Goal: Communication & Community: Answer question/provide support

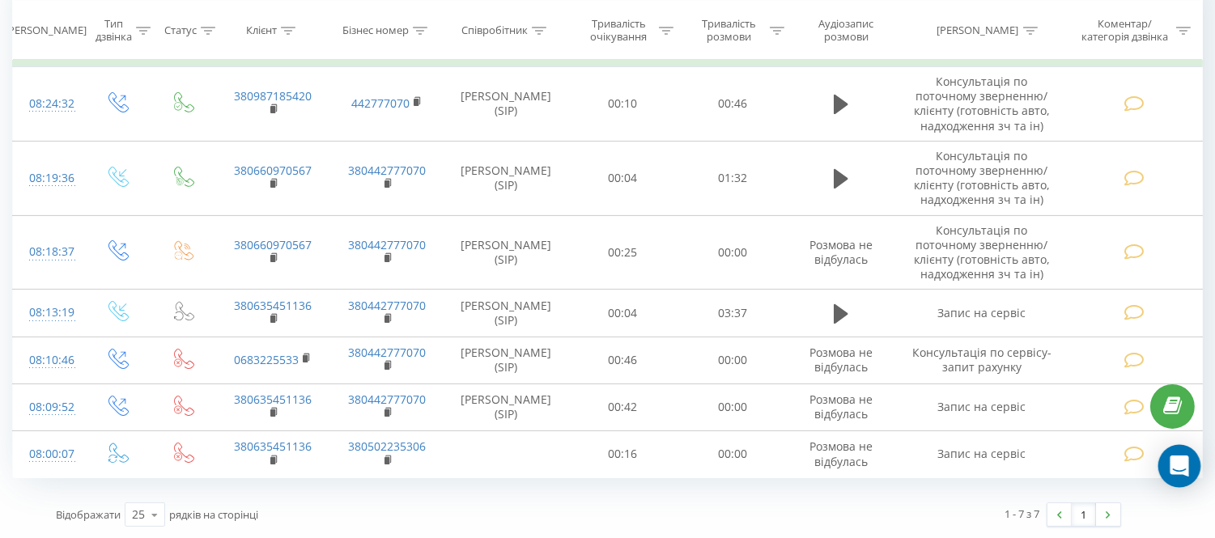
click at [1182, 475] on icon "Open Intercom Messenger" at bounding box center [1179, 466] width 21 height 21
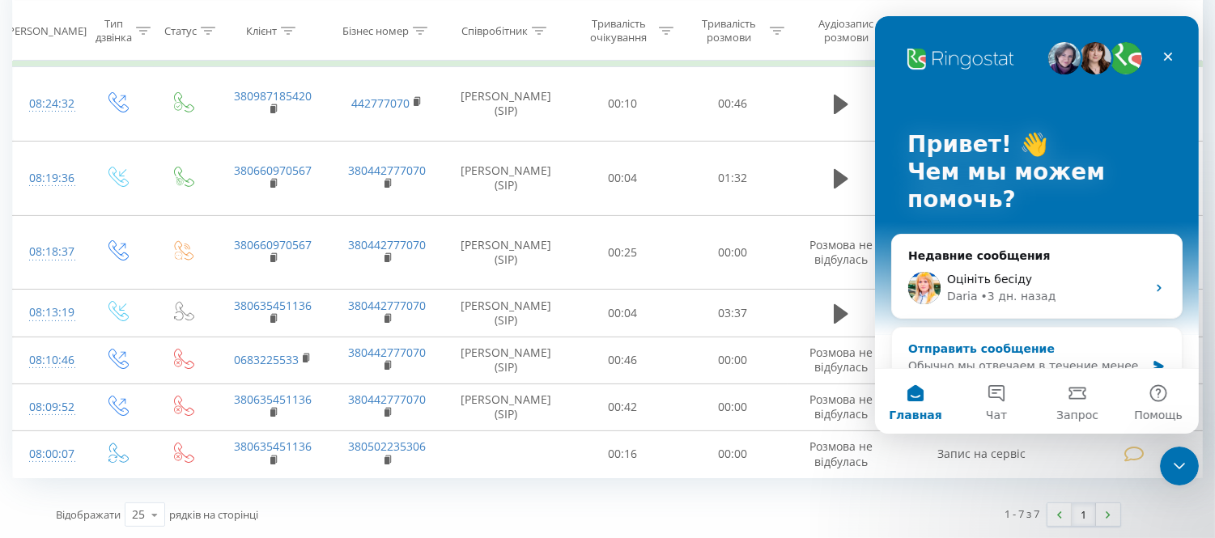
click at [937, 345] on div "Отправить сообщение" at bounding box center [1026, 349] width 237 height 17
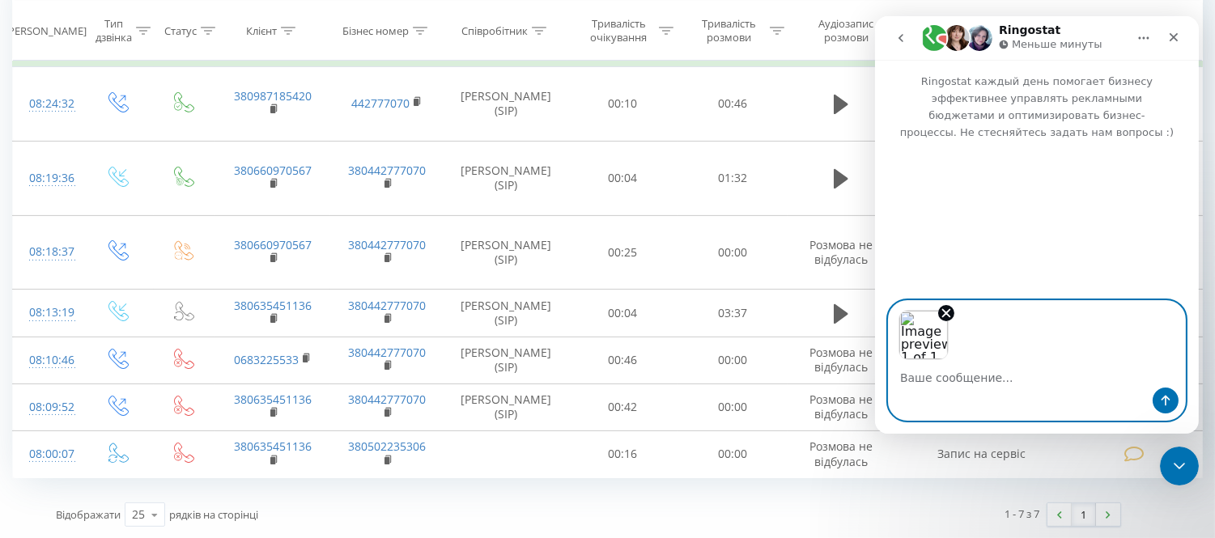
click at [931, 344] on img "Image previews" at bounding box center [923, 335] width 50 height 50
click at [918, 357] on img "Image previews" at bounding box center [923, 335] width 50 height 50
click at [949, 306] on icon "Remove image 1" at bounding box center [945, 313] width 15 height 15
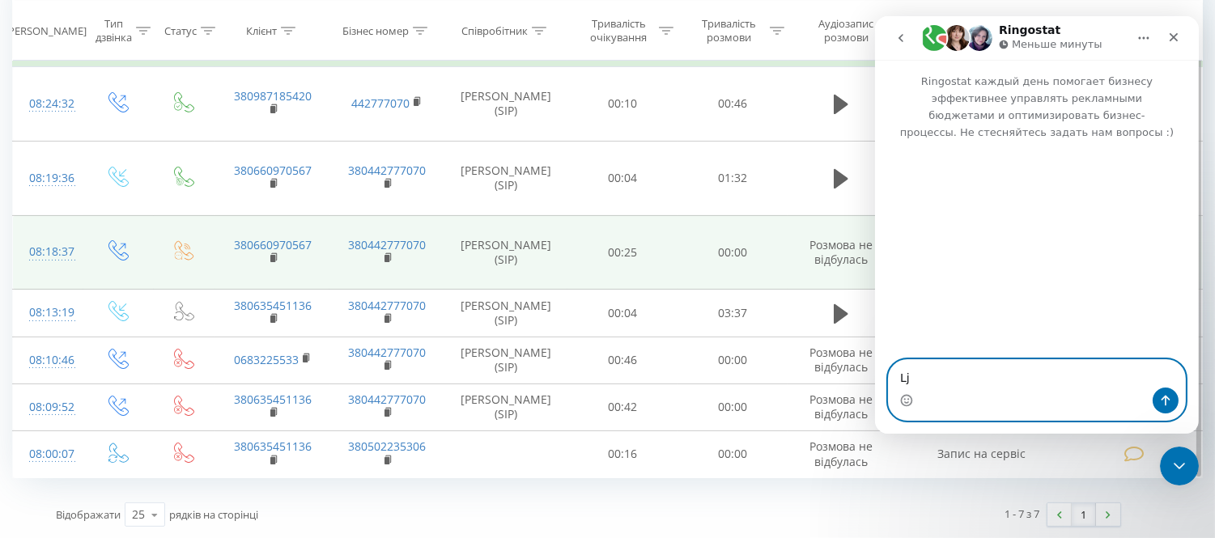
type textarea "L"
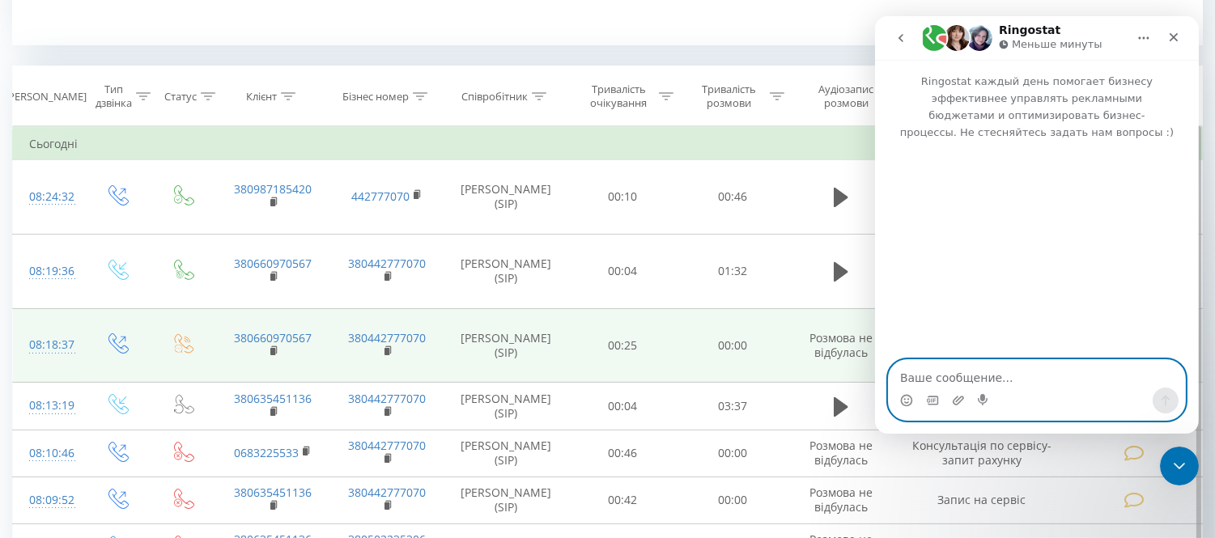
scroll to position [546, 0]
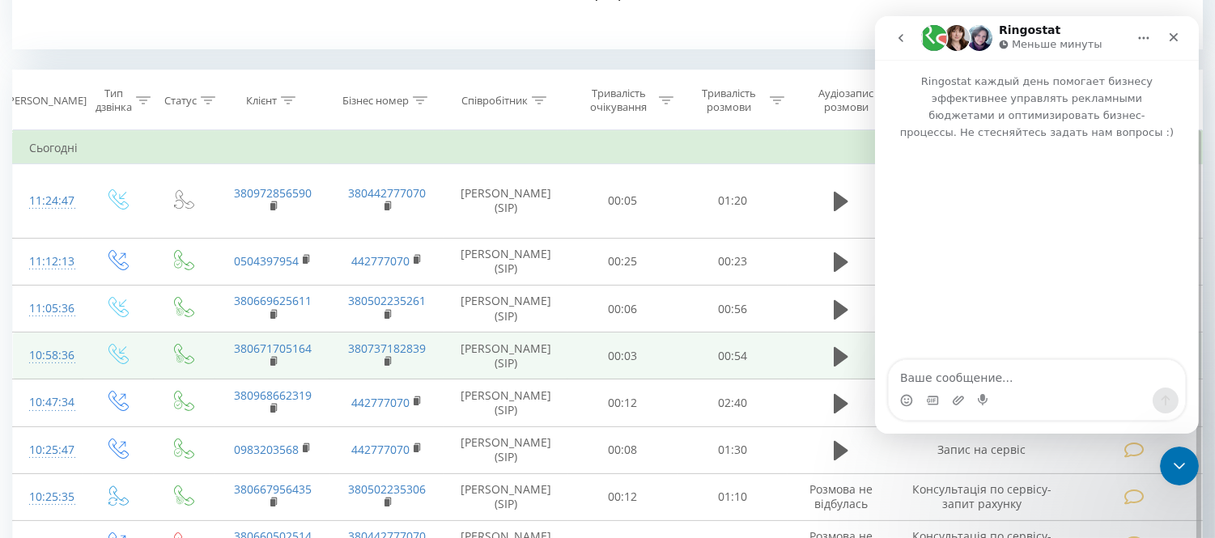
scroll to position [719, 0]
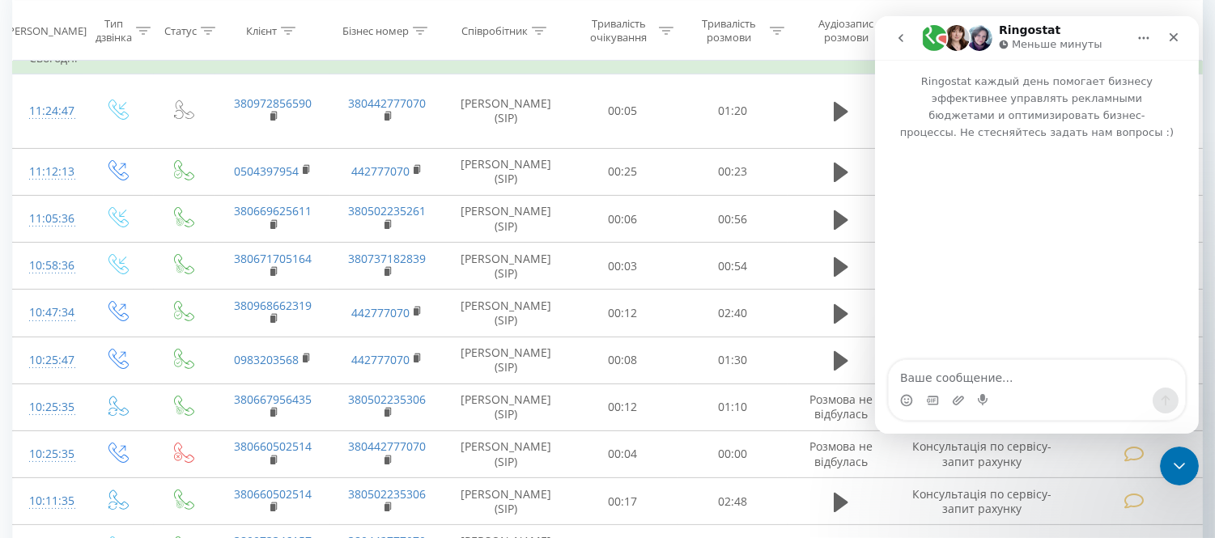
click at [923, 377] on textarea "Ваше сообщение..." at bounding box center [1036, 374] width 296 height 28
type textarea "L"
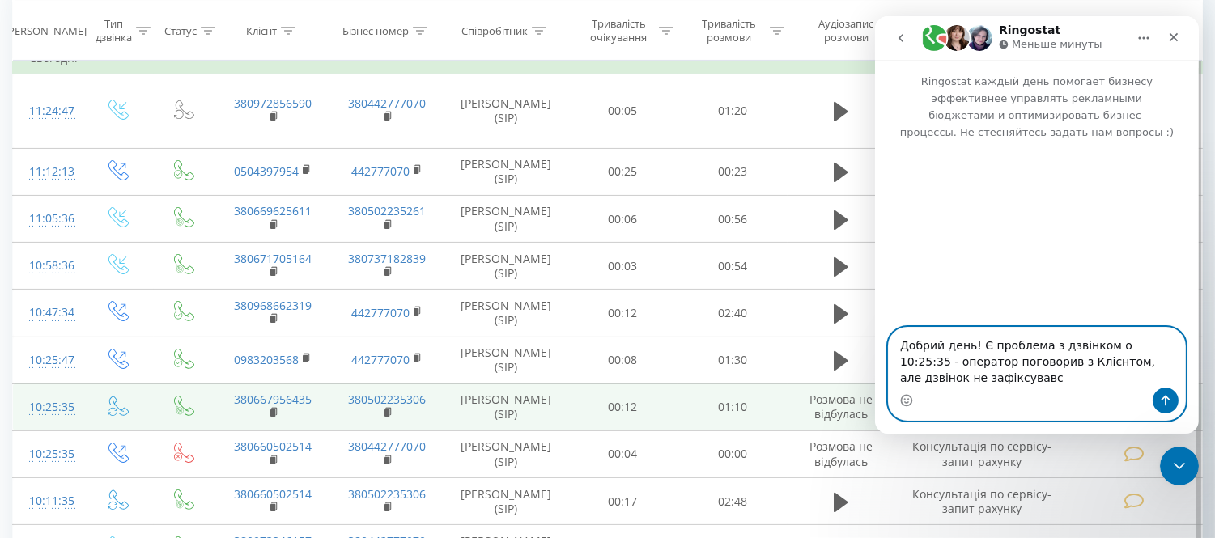
type textarea "Добрий день! Є проблема з дзвінком о 10:25:35 - оператор поговорив з Клієнтом, …"
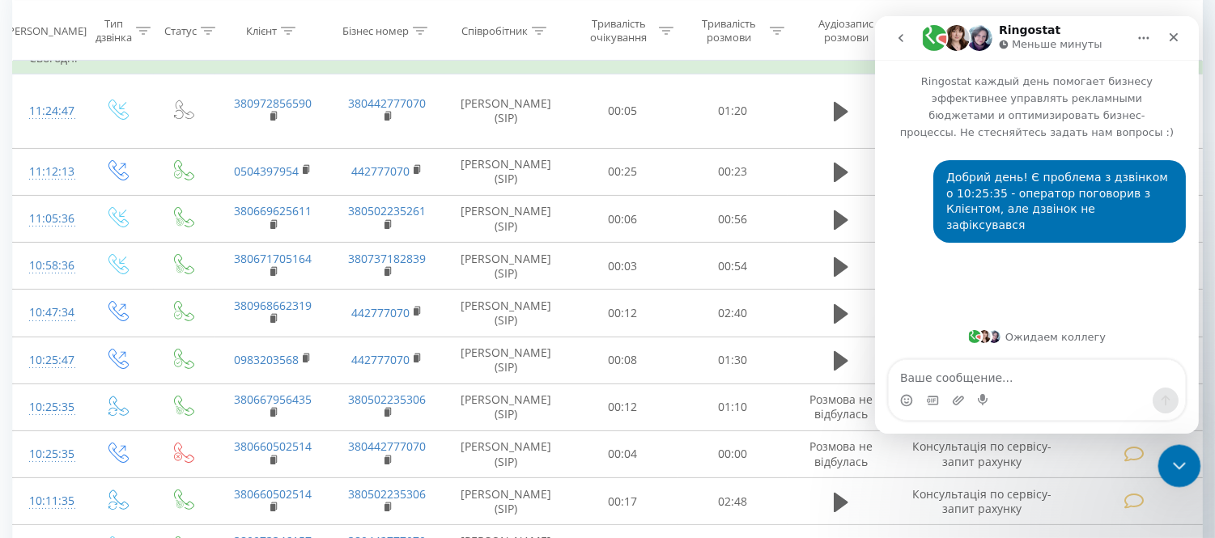
click at [1177, 466] on icon "Закрыть службу сообщений Intercom" at bounding box center [1176, 463] width 19 height 19
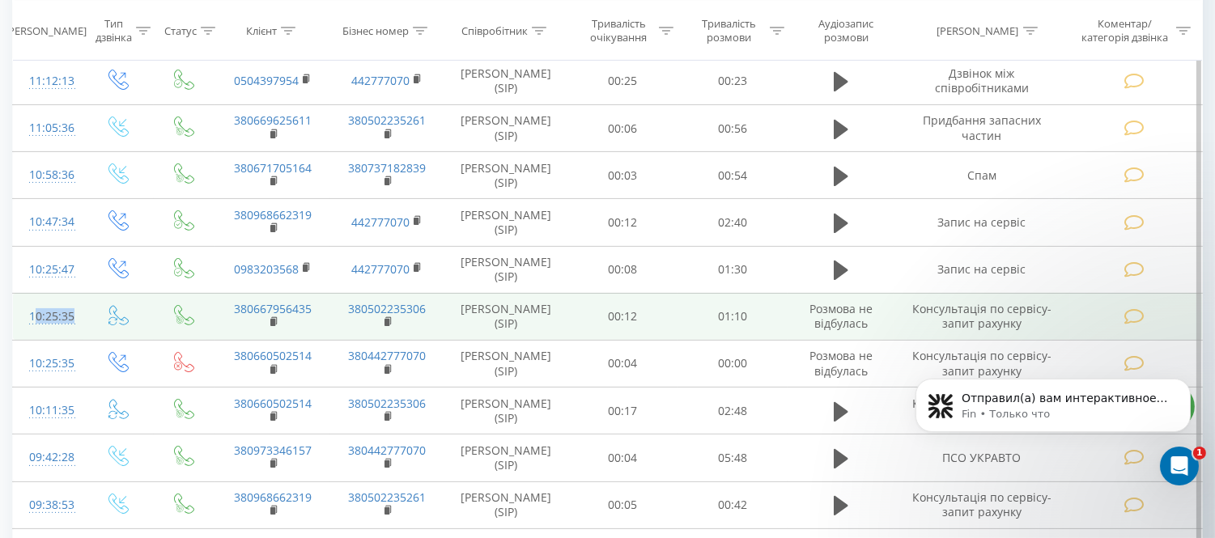
scroll to position [142, 0]
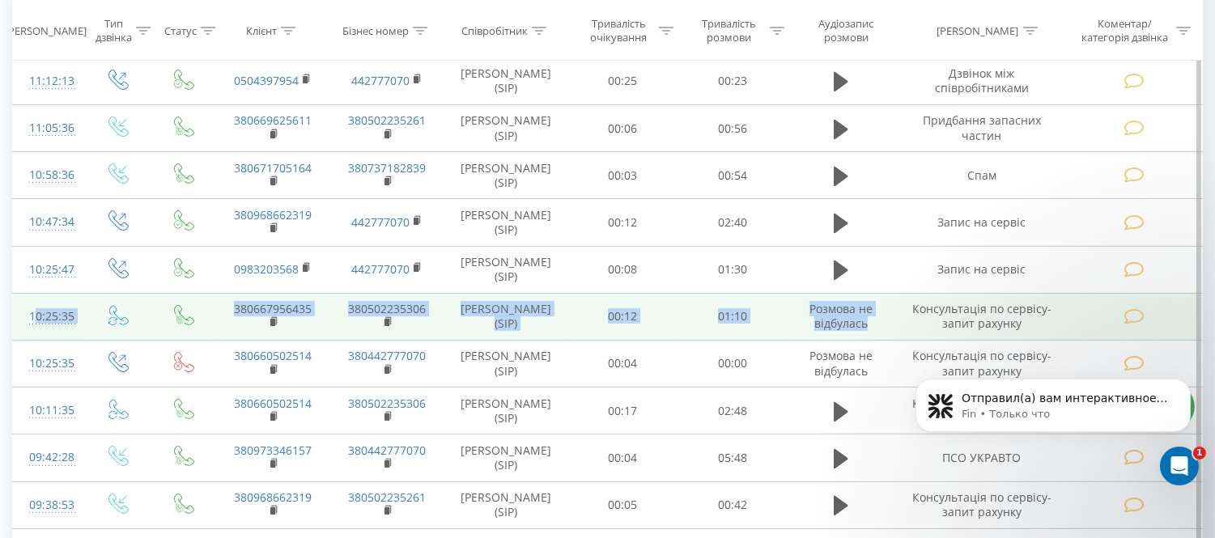
drag, startPoint x: 20, startPoint y: 353, endPoint x: 868, endPoint y: 363, distance: 847.7
click at [868, 340] on tr "10:25:35 380667956435 380502235306 [PERSON_NAME] (SIP) 00:12 01:10 Розмова не в…" at bounding box center [608, 316] width 1190 height 47
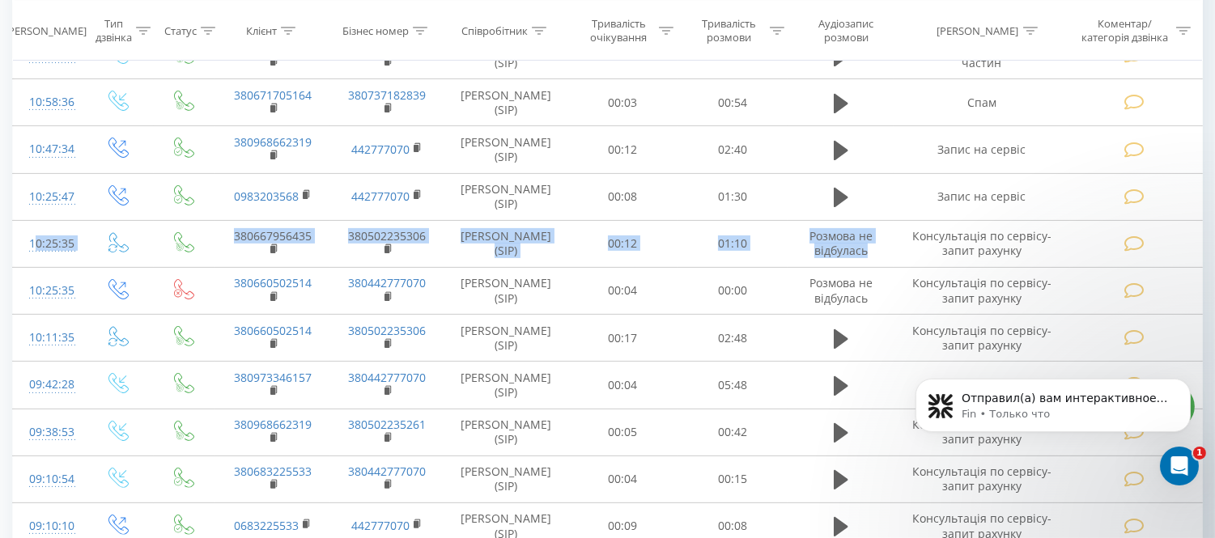
scroll to position [989, 0]
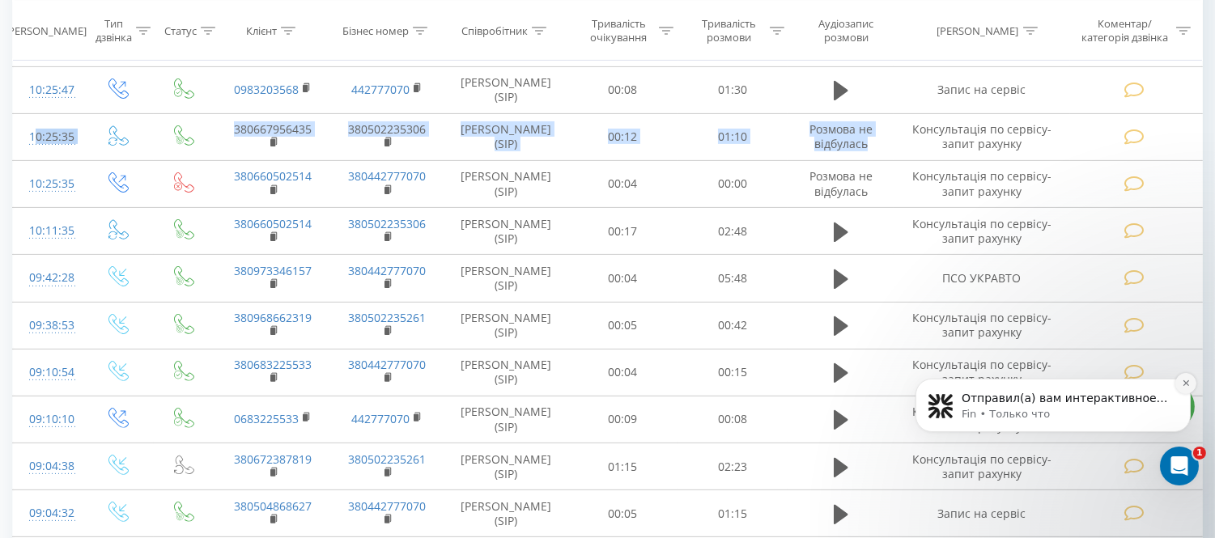
click at [1185, 385] on icon "Dismiss notification" at bounding box center [1185, 382] width 9 height 9
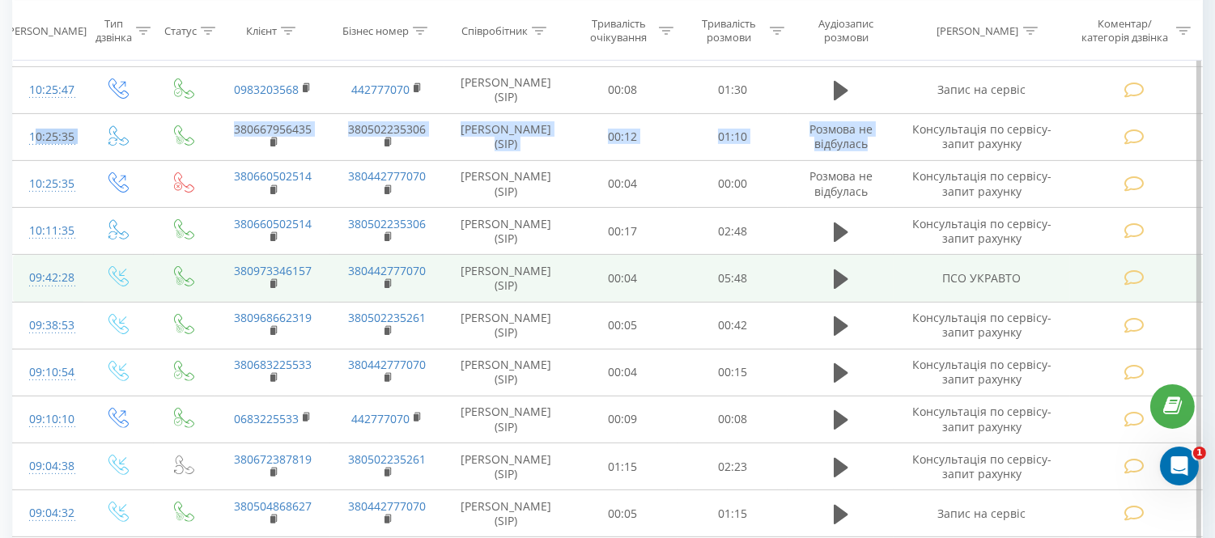
scroll to position [899, 0]
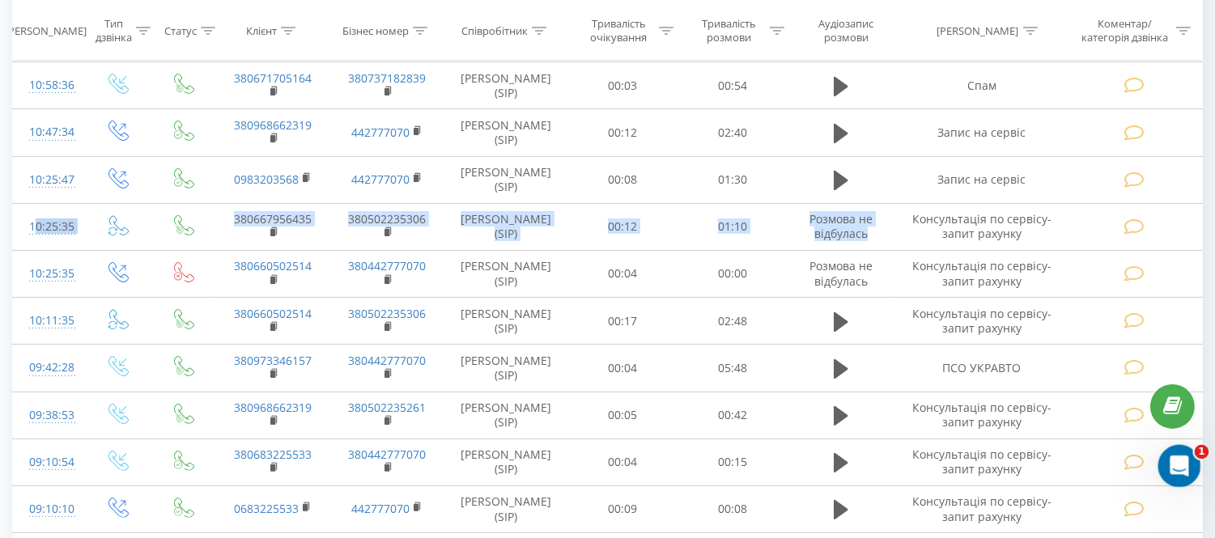
click at [1179, 465] on icon "Открыть службу сообщений Intercom" at bounding box center [1177, 464] width 27 height 27
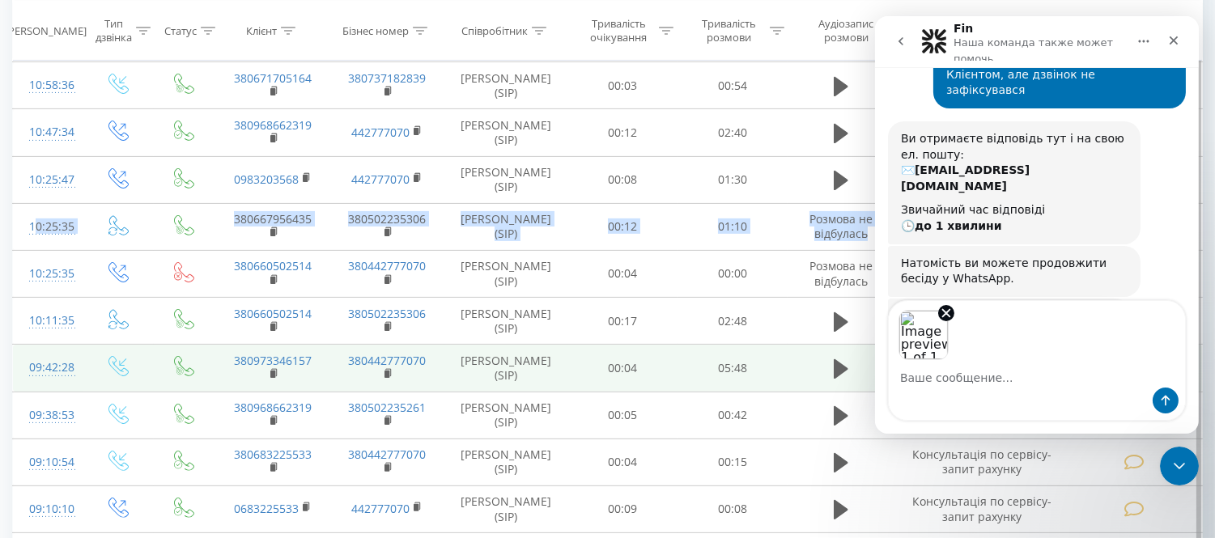
scroll to position [201, 0]
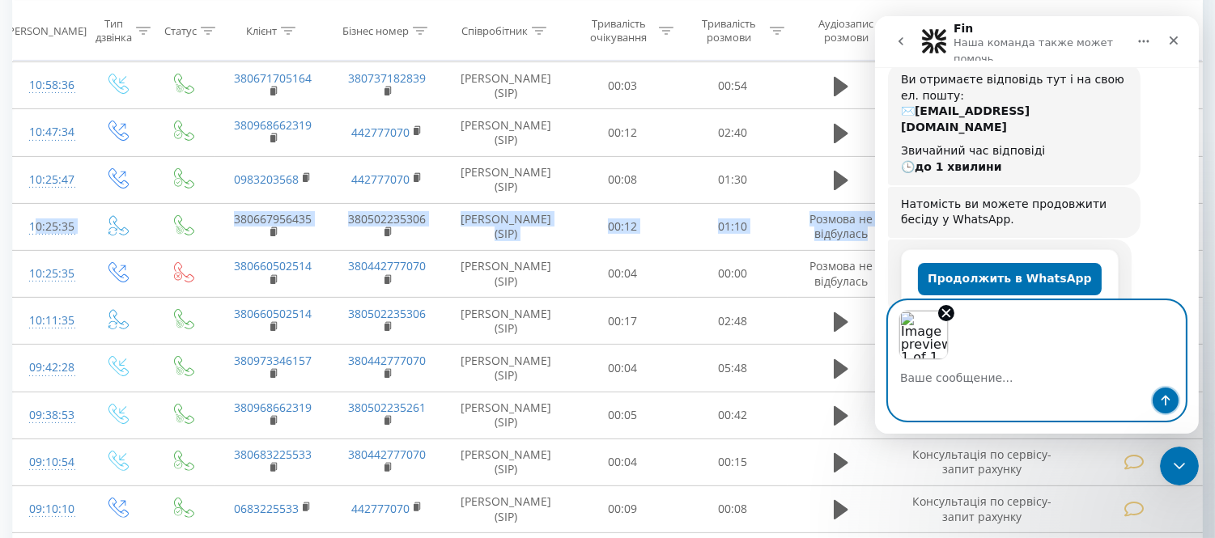
click at [1172, 402] on button "Отправить сообщение…" at bounding box center [1165, 401] width 26 height 26
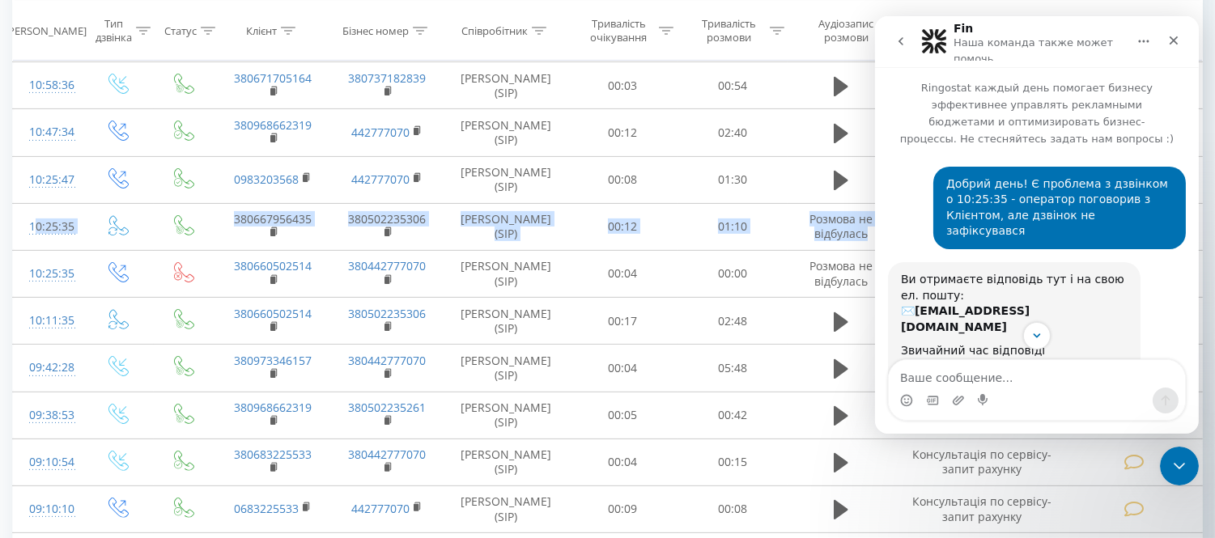
scroll to position [0, 0]
click at [1174, 304] on div "Ви отримаєте відповідь тут і на свою ел. пошту: ✉️ k.verzan@goloseevsky.com Зви…" at bounding box center [1036, 325] width 298 height 125
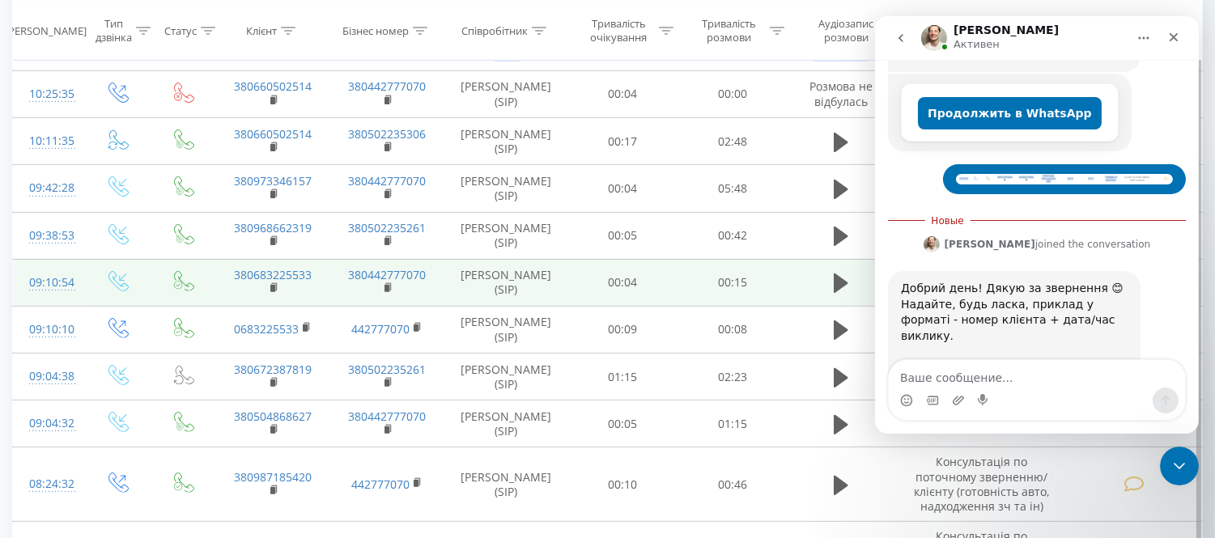
scroll to position [989, 0]
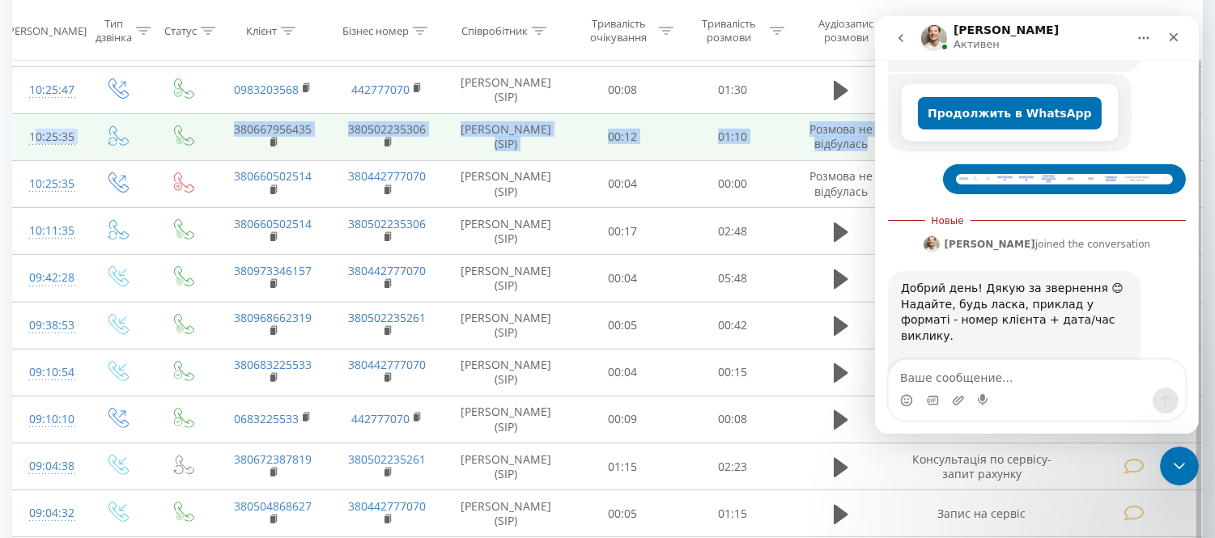
click at [301, 160] on td "380667956435" at bounding box center [272, 136] width 115 height 47
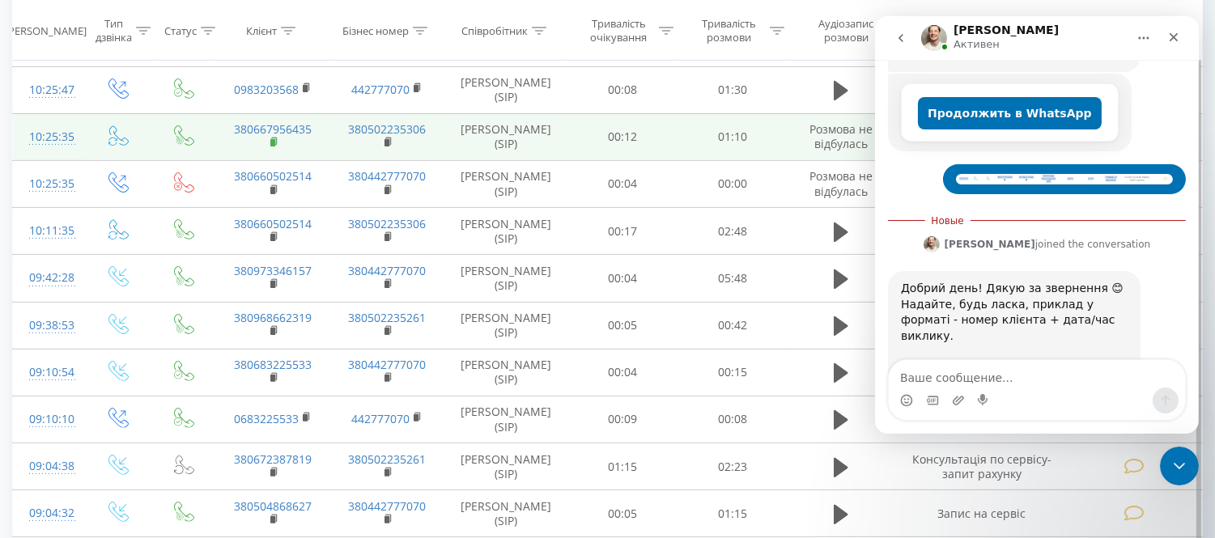
click at [271, 147] on rect at bounding box center [272, 142] width 5 height 7
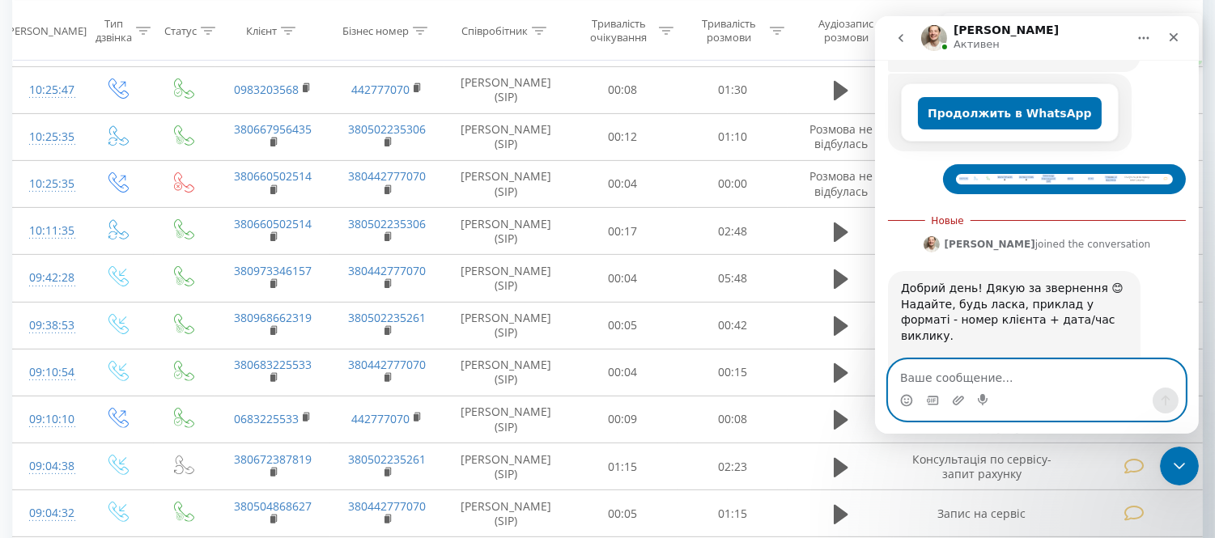
click at [919, 375] on textarea "Ваше сообщение..." at bounding box center [1036, 374] width 296 height 28
paste textarea "380667956435"
type textarea "380667956435/ 23.09.2025/10:25:35"
click at [1163, 399] on icon "Отправить сообщение…" at bounding box center [1165, 401] width 9 height 11
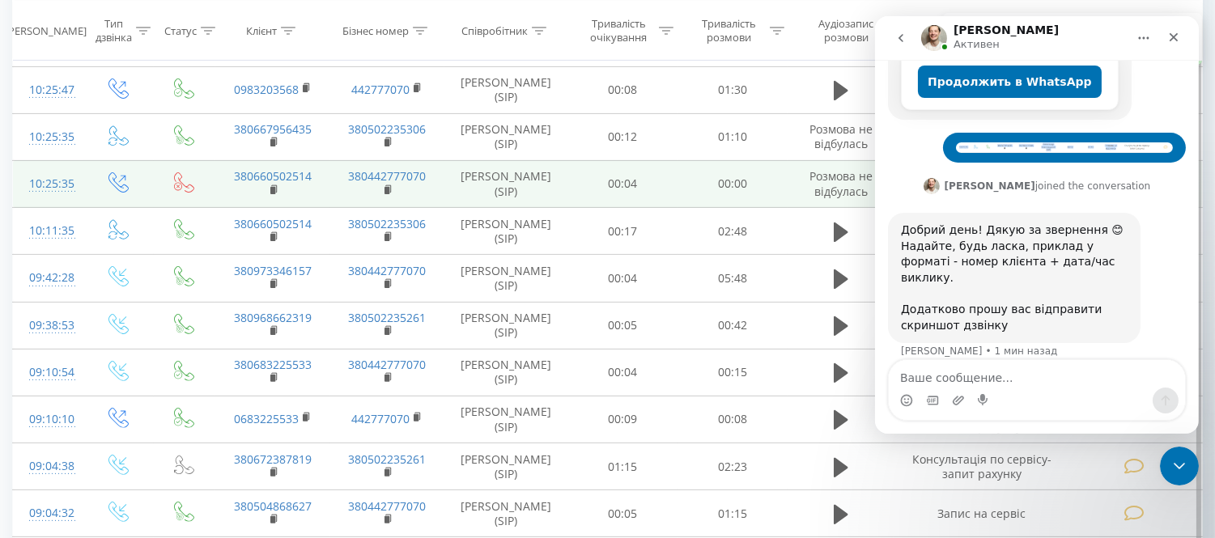
click at [146, 207] on td at bounding box center [118, 183] width 70 height 47
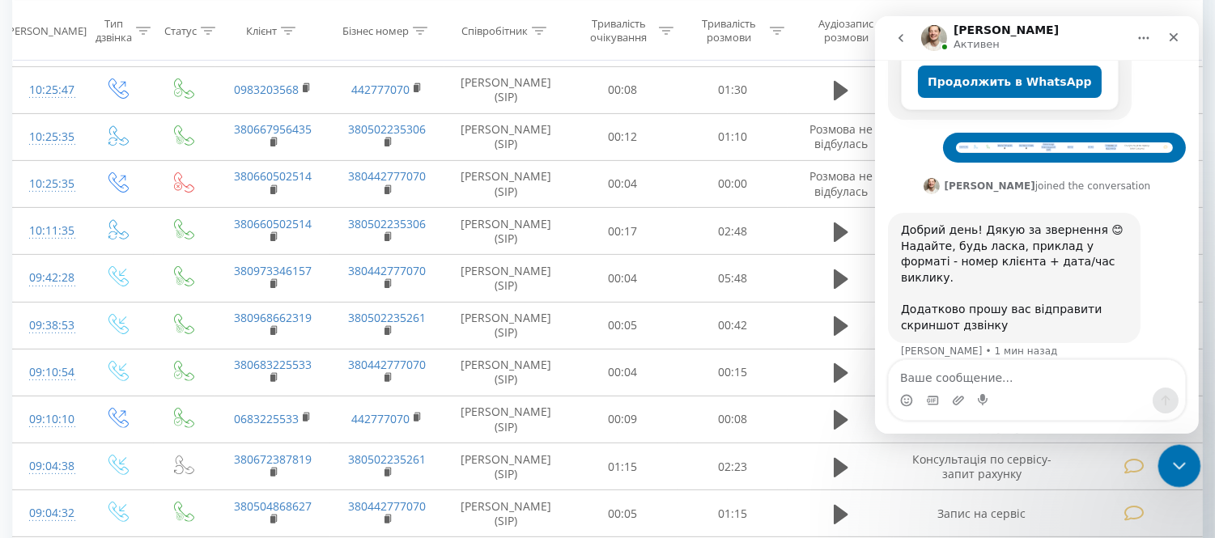
click at [1172, 454] on icon "Закрыть службу сообщений Intercom" at bounding box center [1176, 463] width 19 height 19
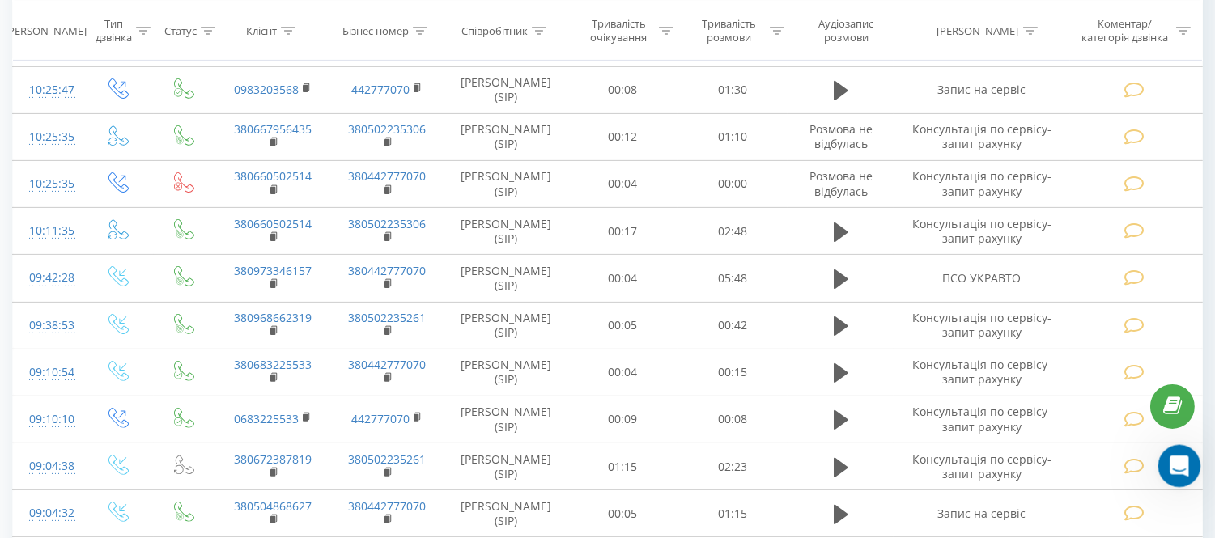
click at [1180, 457] on icon "Открыть службу сообщений Intercom" at bounding box center [1177, 464] width 27 height 27
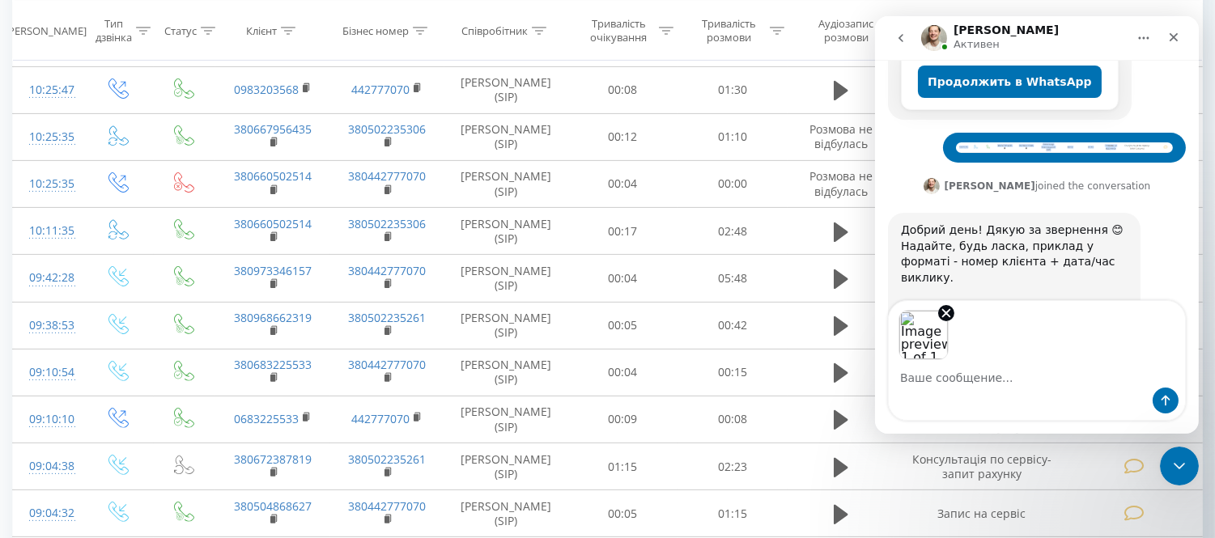
scroll to position [449, 0]
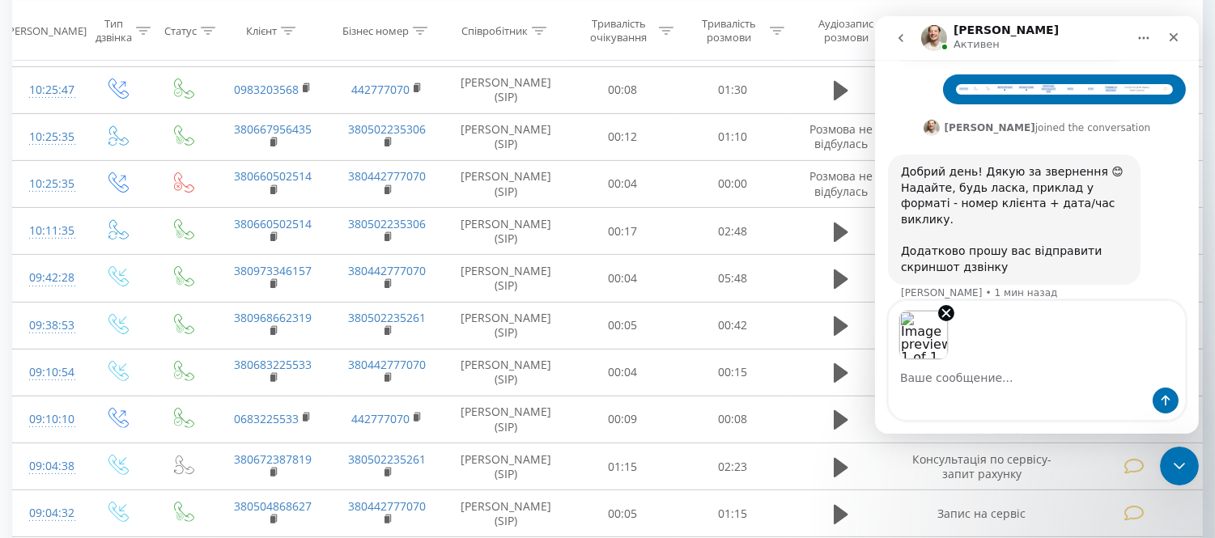
click at [1152, 392] on div "Мессенджер Intercom" at bounding box center [1165, 401] width 26 height 26
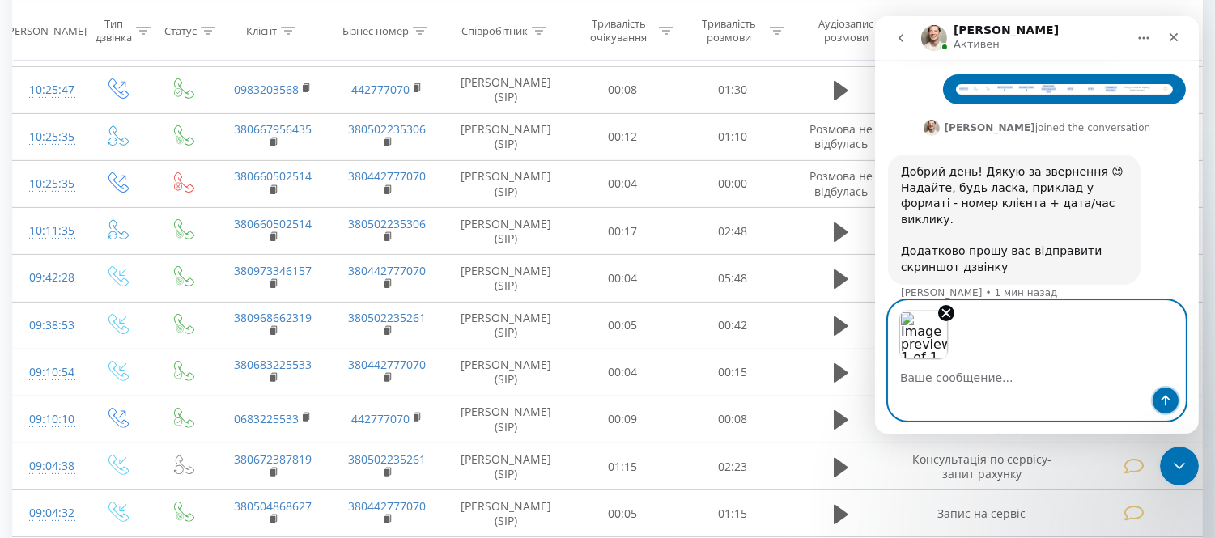
click at [1163, 394] on icon "Отправить сообщение…" at bounding box center [1164, 400] width 13 height 13
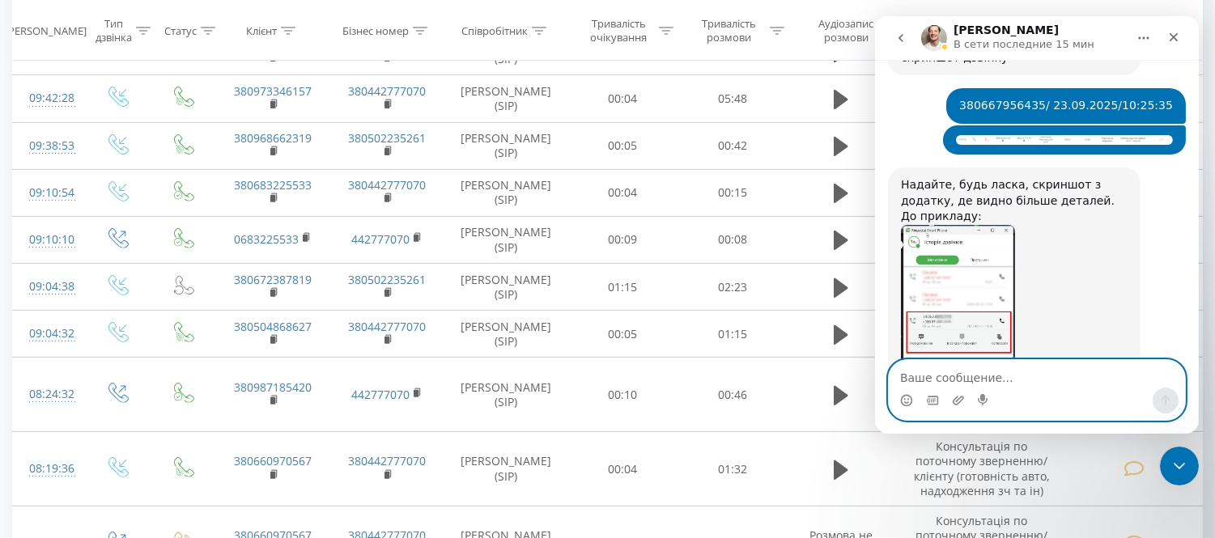
scroll to position [629, 0]
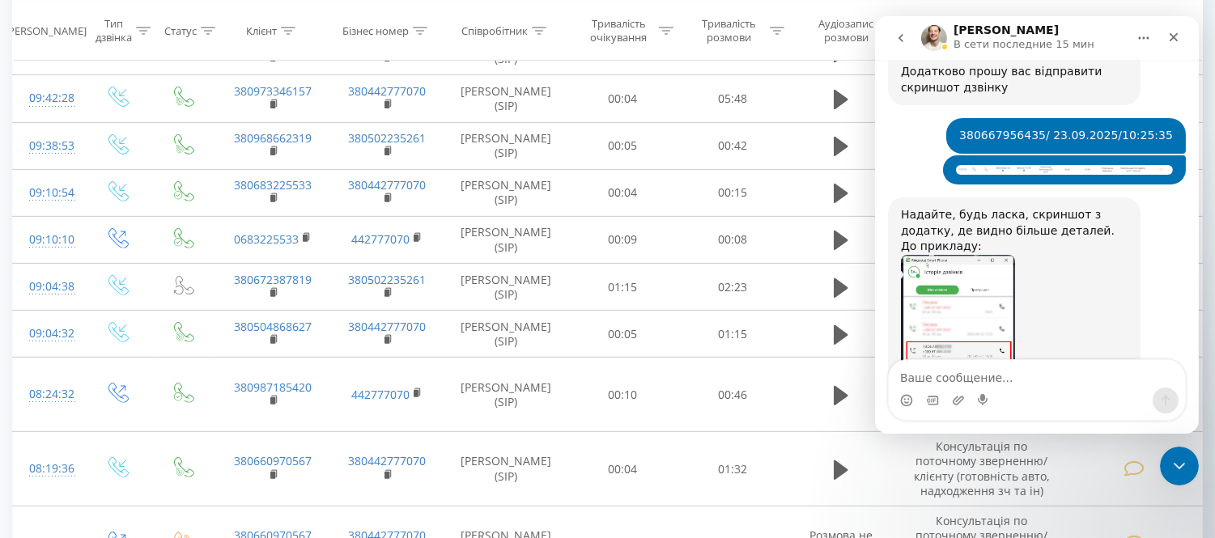
click at [973, 287] on img "Vladyslav говорит…" at bounding box center [957, 363] width 114 height 217
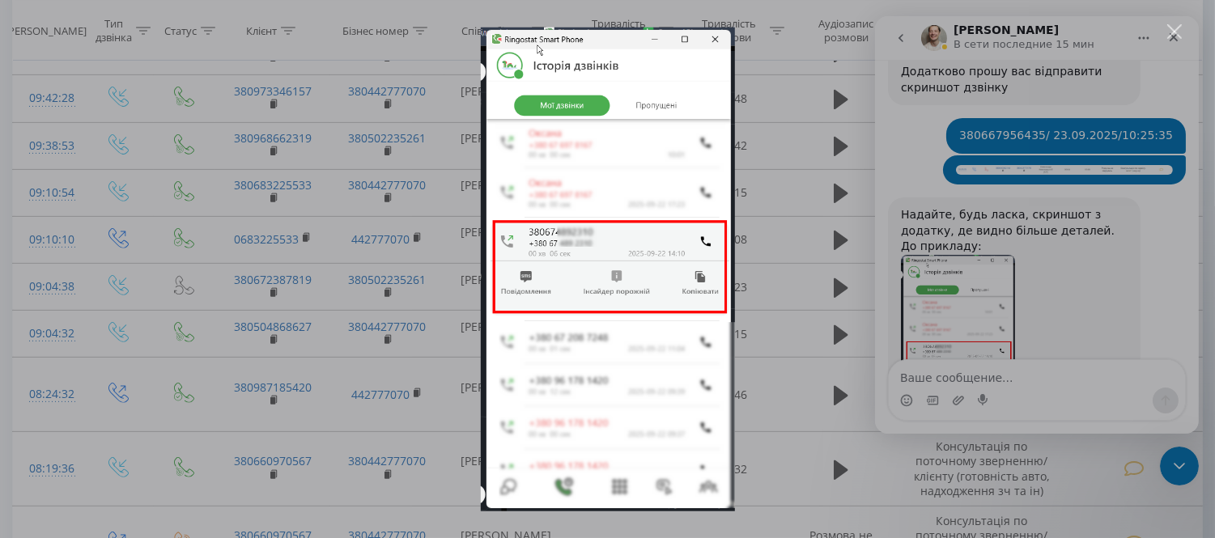
click at [1180, 34] on div "Закрыть" at bounding box center [1174, 31] width 15 height 15
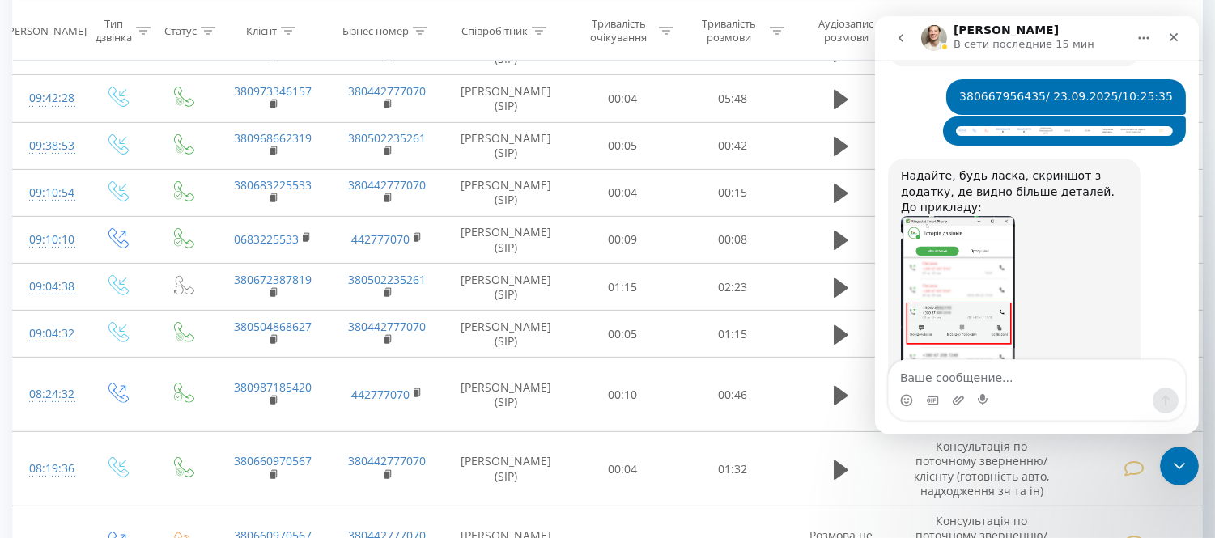
scroll to position [628, 0]
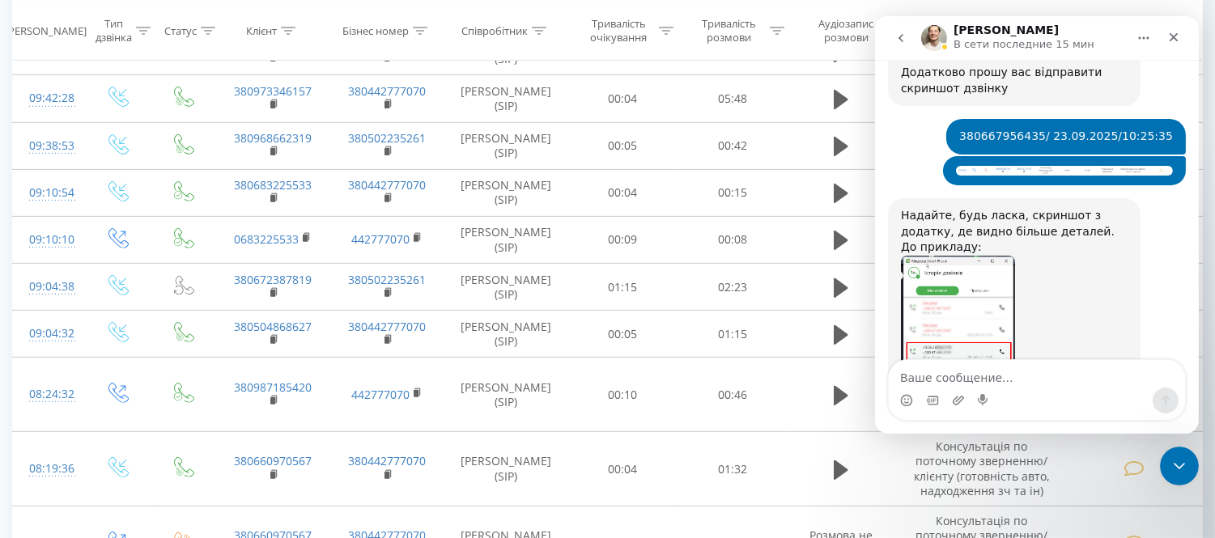
click at [897, 36] on icon "go back" at bounding box center [900, 38] width 13 height 13
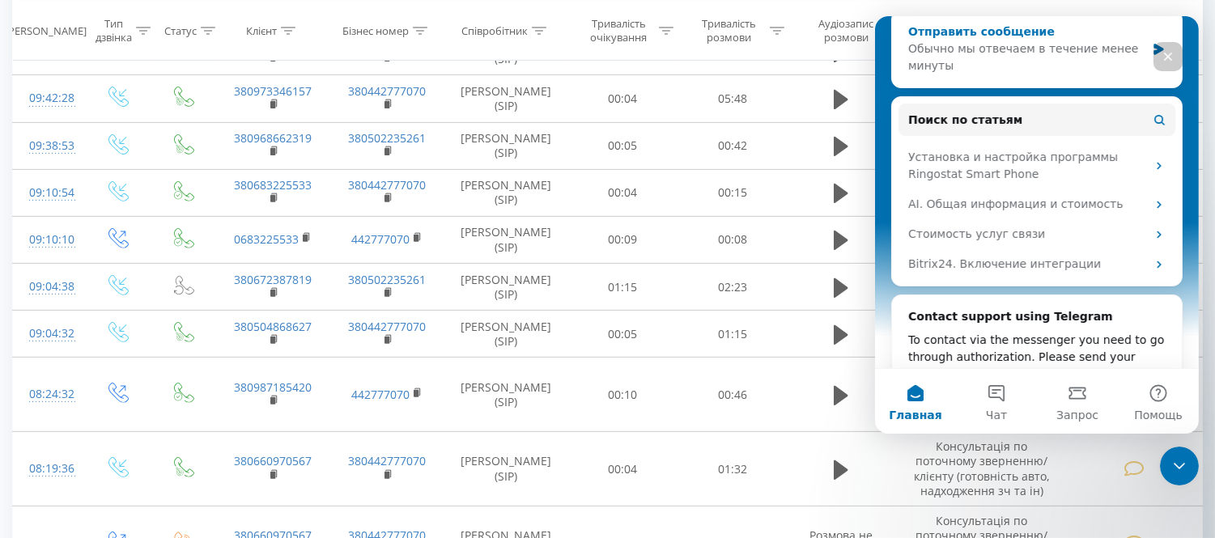
scroll to position [168, 0]
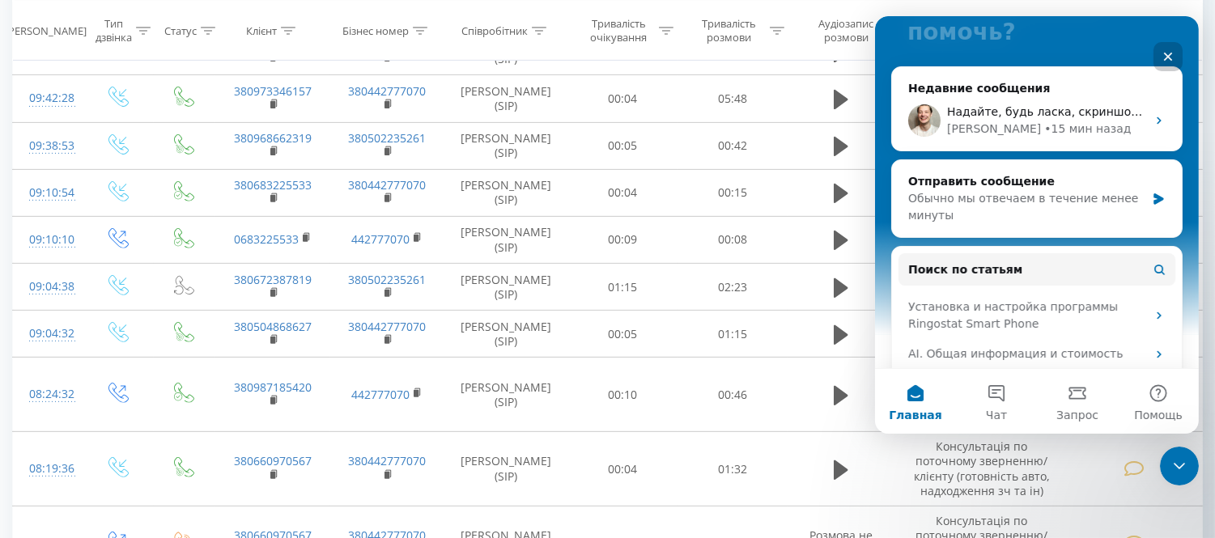
drag, startPoint x: 1160, startPoint y: 56, endPoint x: 2042, endPoint y: 73, distance: 881.8
click at [1161, 56] on icon "Закрыть" at bounding box center [1167, 56] width 13 height 13
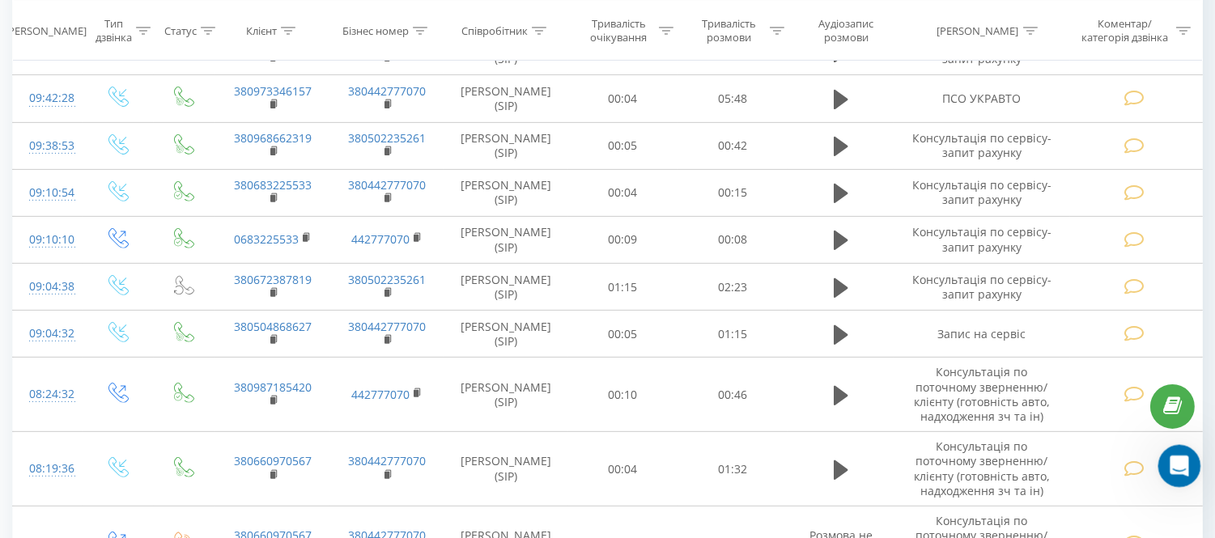
click at [1184, 470] on icon "Открыть службу сообщений Intercom" at bounding box center [1177, 464] width 27 height 27
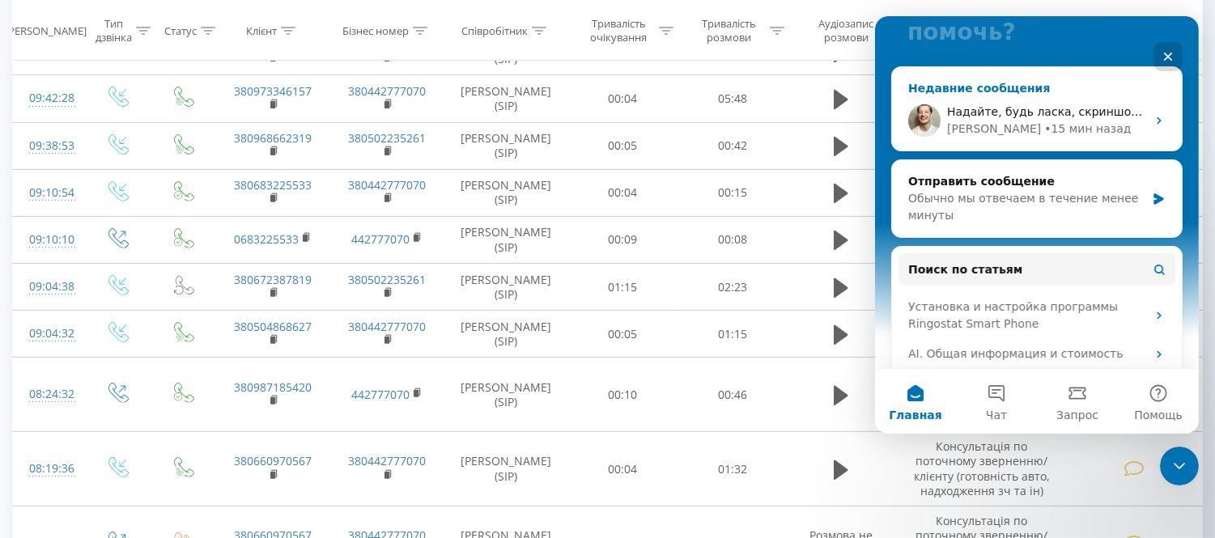
click at [1032, 87] on div "Недавние сообщения" at bounding box center [1036, 88] width 257 height 17
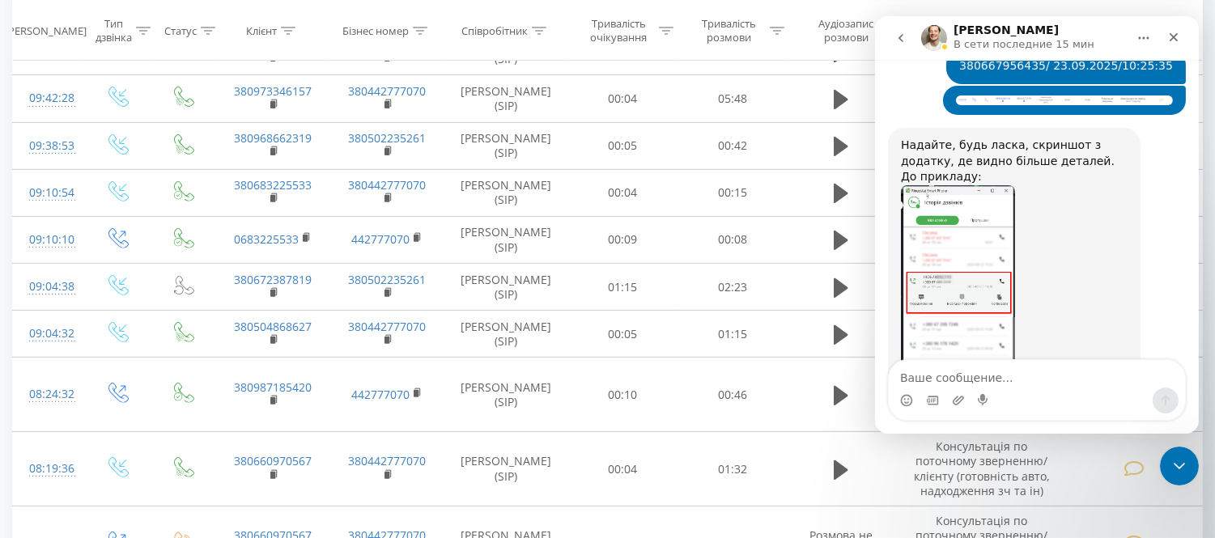
scroll to position [719, 0]
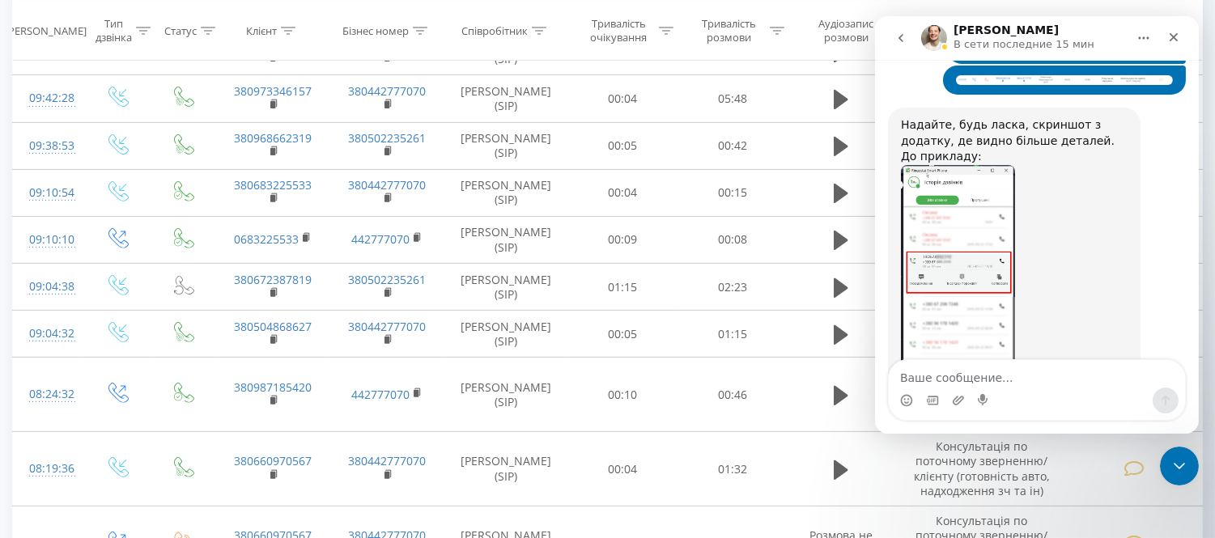
click at [913, 39] on button "go back" at bounding box center [900, 38] width 31 height 31
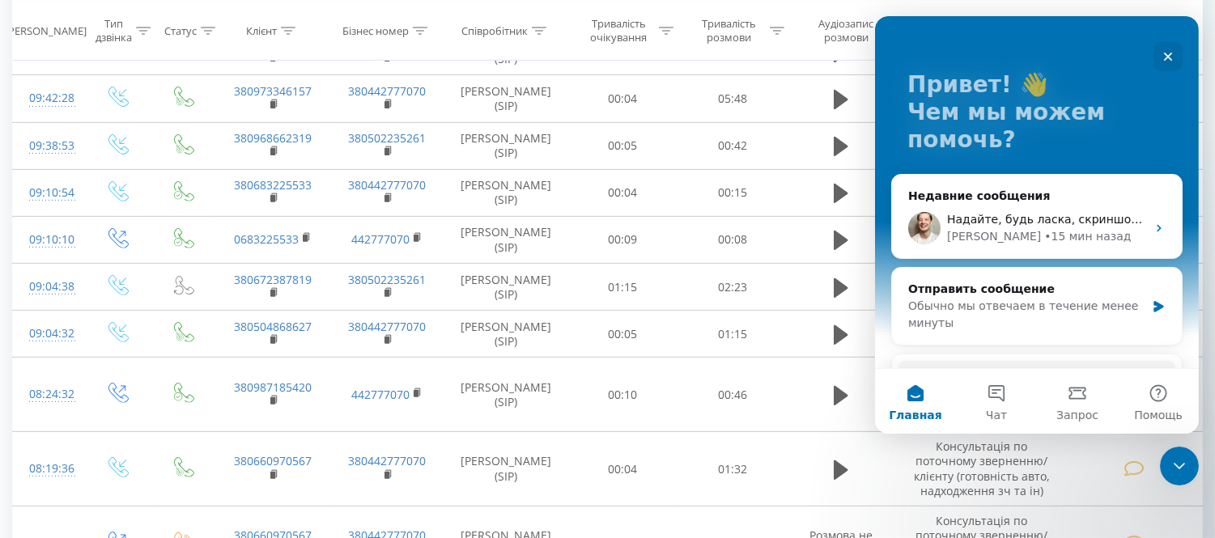
scroll to position [90, 0]
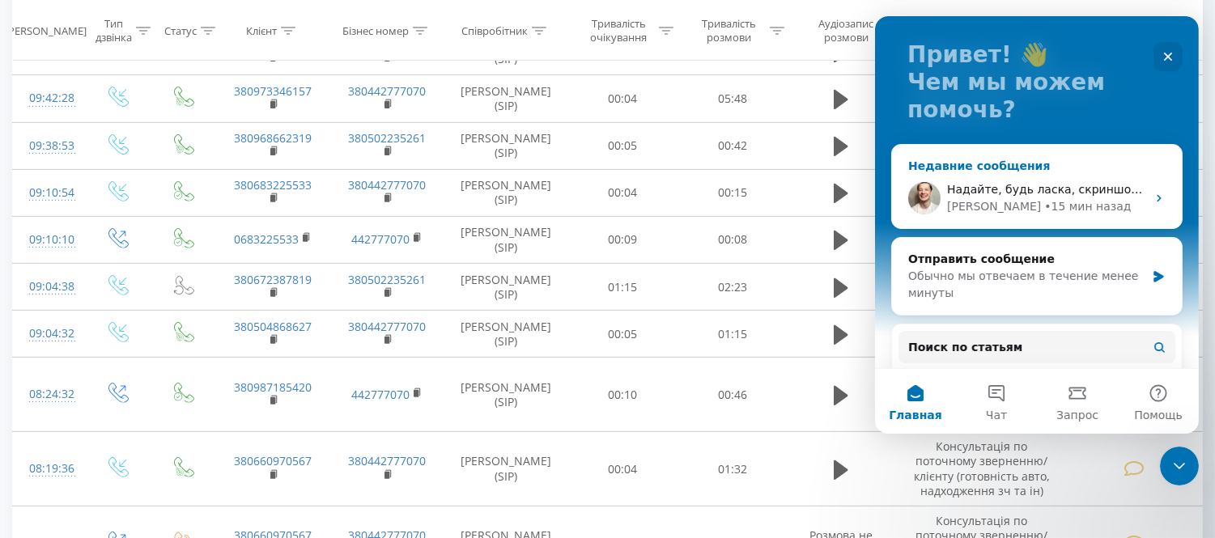
click at [1044, 210] on div "• 15 мин назад" at bounding box center [1087, 206] width 87 height 17
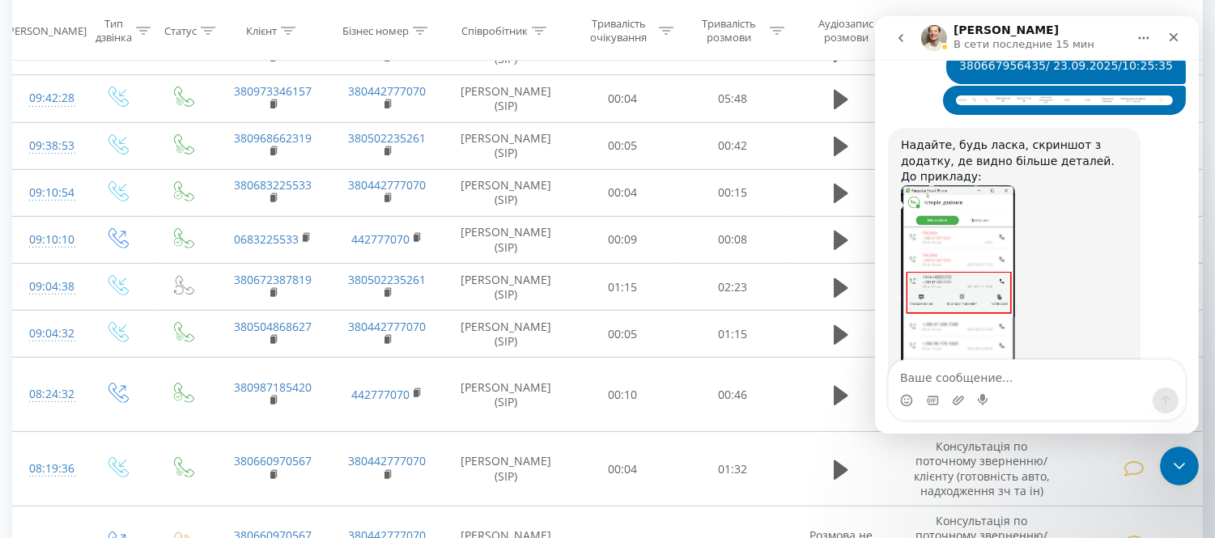
scroll to position [719, 0]
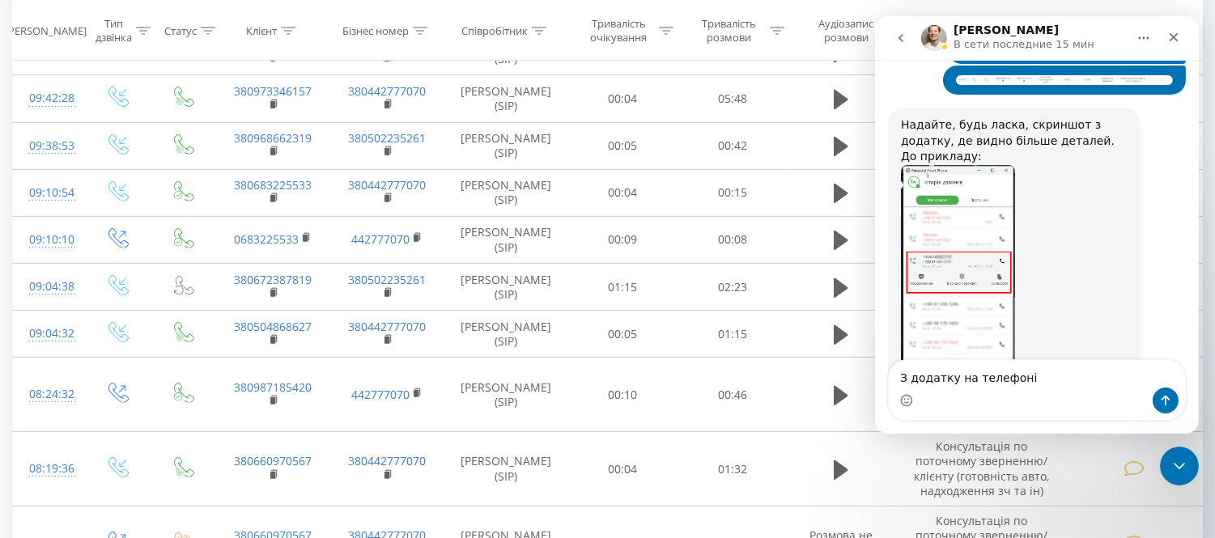
type textarea "З додатку на телефоні?"
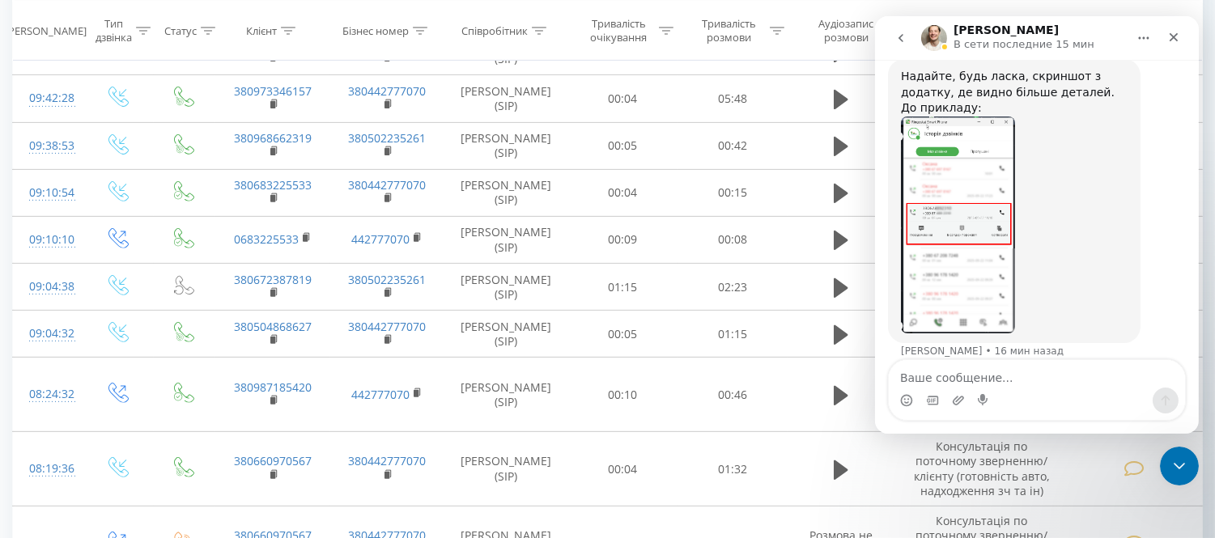
scroll to position [767, 0]
click at [903, 32] on icon "go back" at bounding box center [900, 38] width 13 height 13
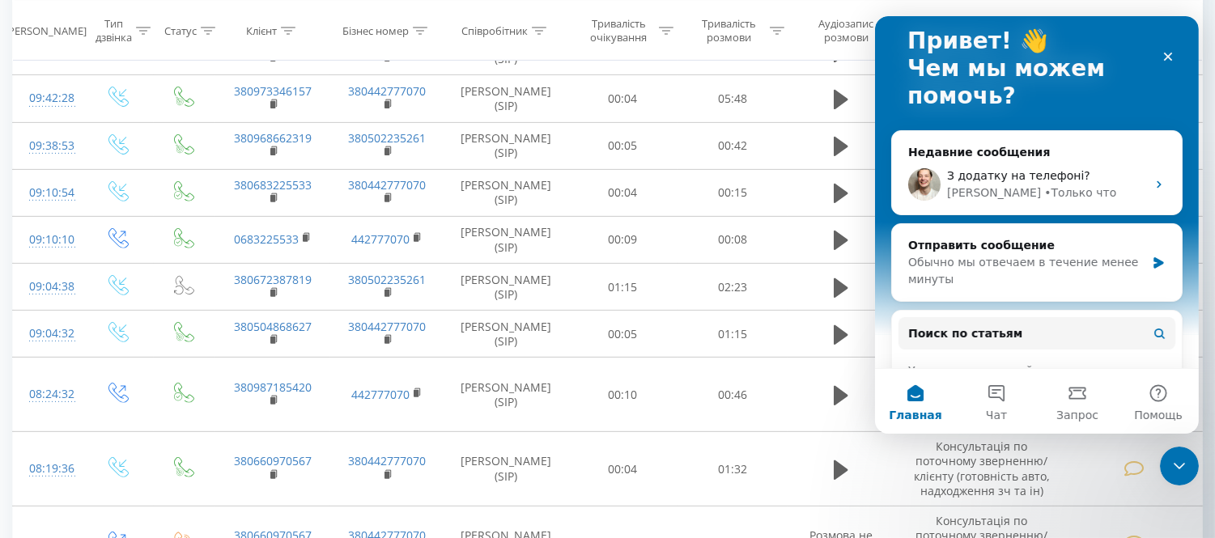
scroll to position [180, 0]
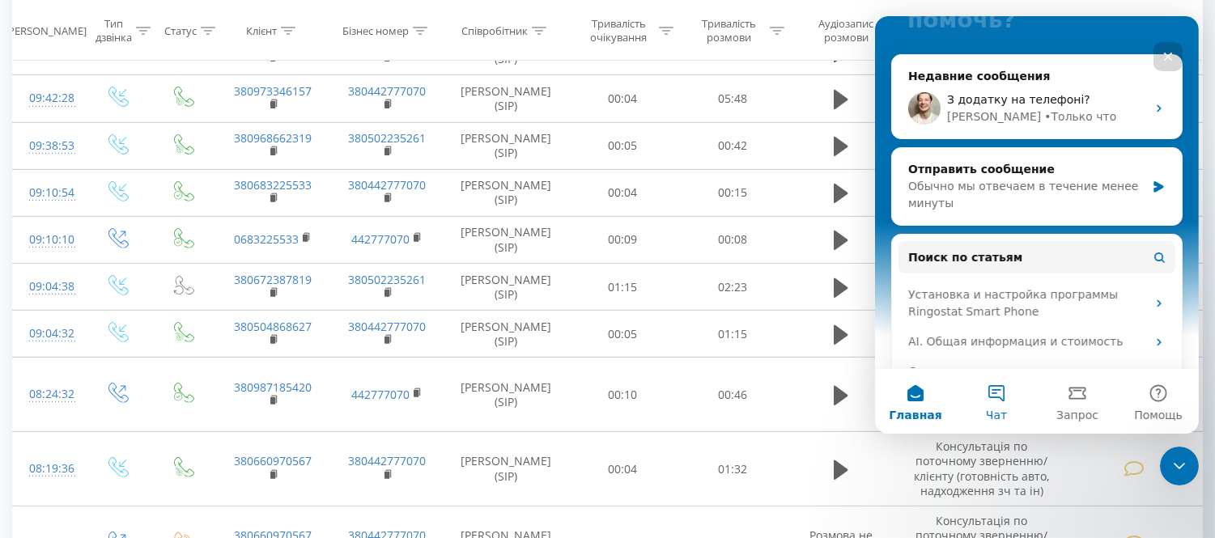
click at [993, 402] on button "Чат" at bounding box center [995, 401] width 81 height 65
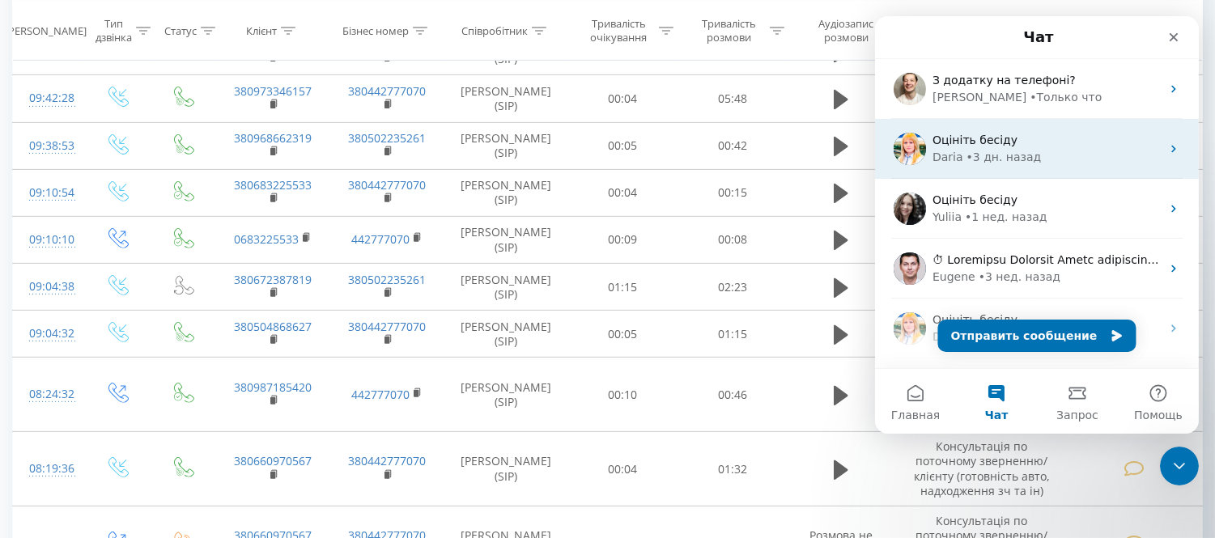
click at [1005, 143] on span "Оцініть бесіду" at bounding box center [974, 140] width 85 height 13
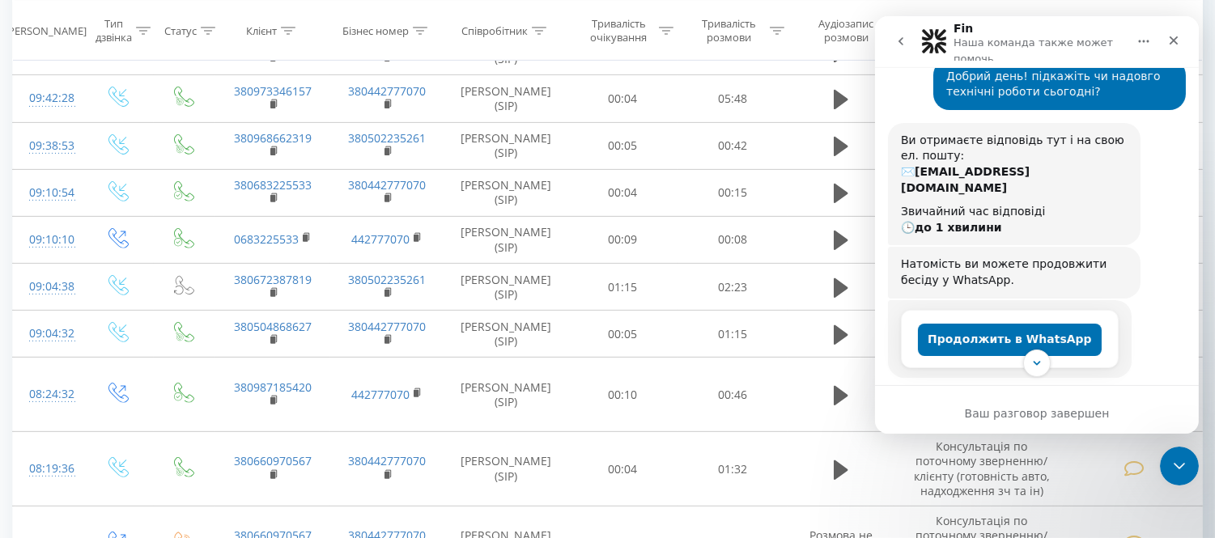
scroll to position [0, 0]
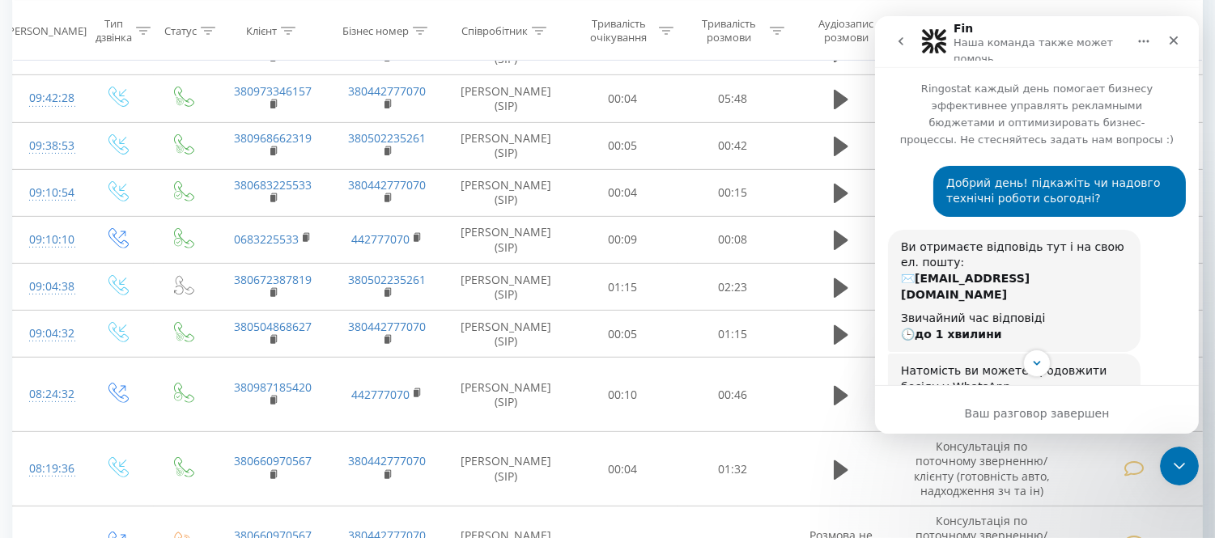
click at [905, 40] on icon "go back" at bounding box center [900, 41] width 13 height 13
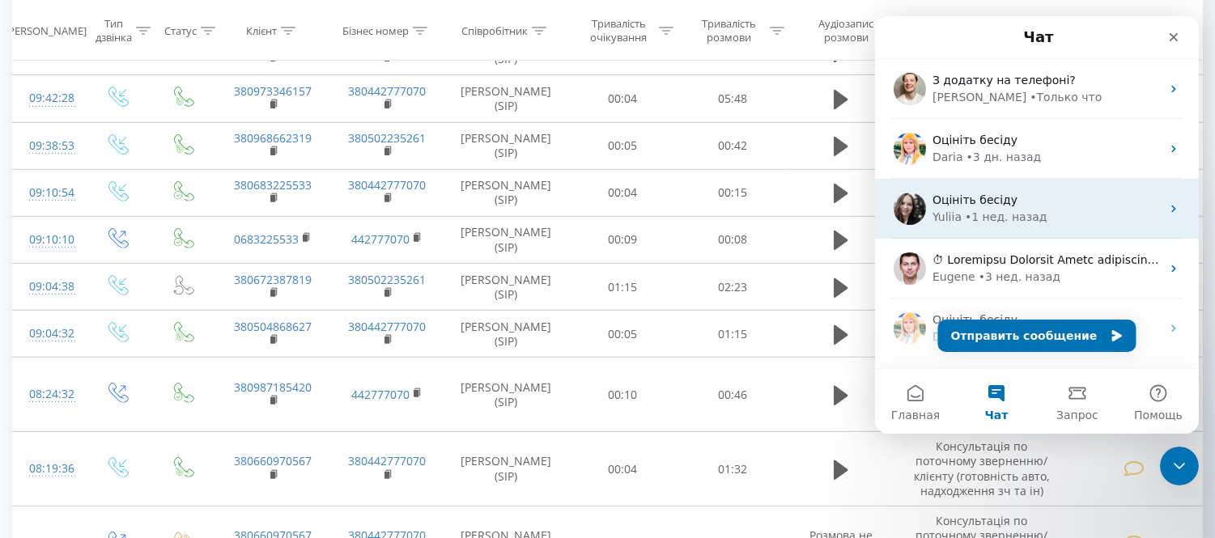
click at [944, 206] on span "Оцініть бесіду" at bounding box center [974, 199] width 85 height 13
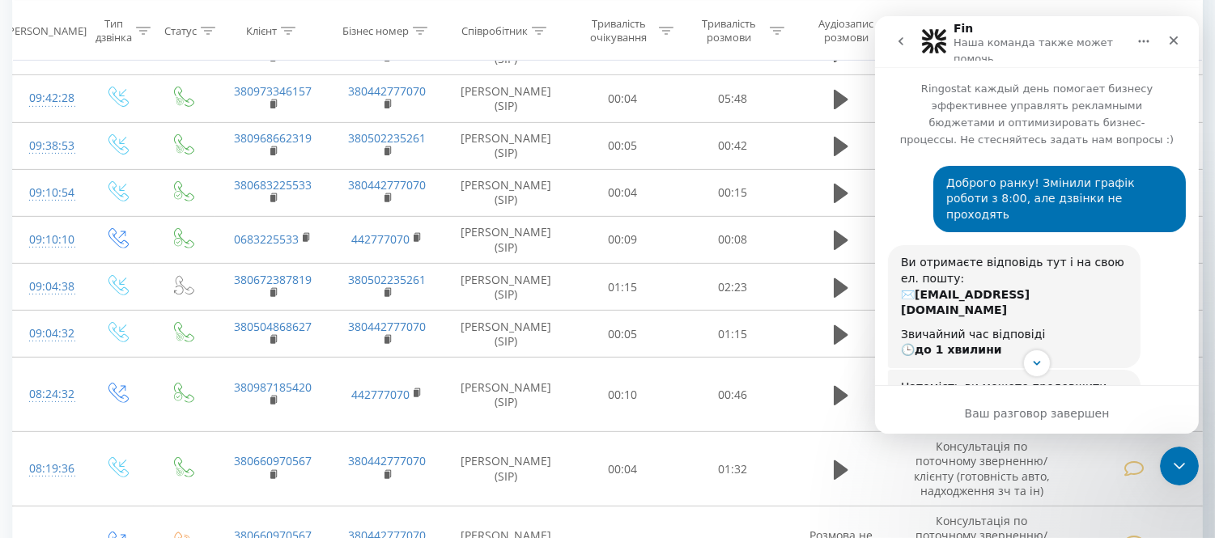
click at [899, 35] on icon "go back" at bounding box center [900, 41] width 13 height 13
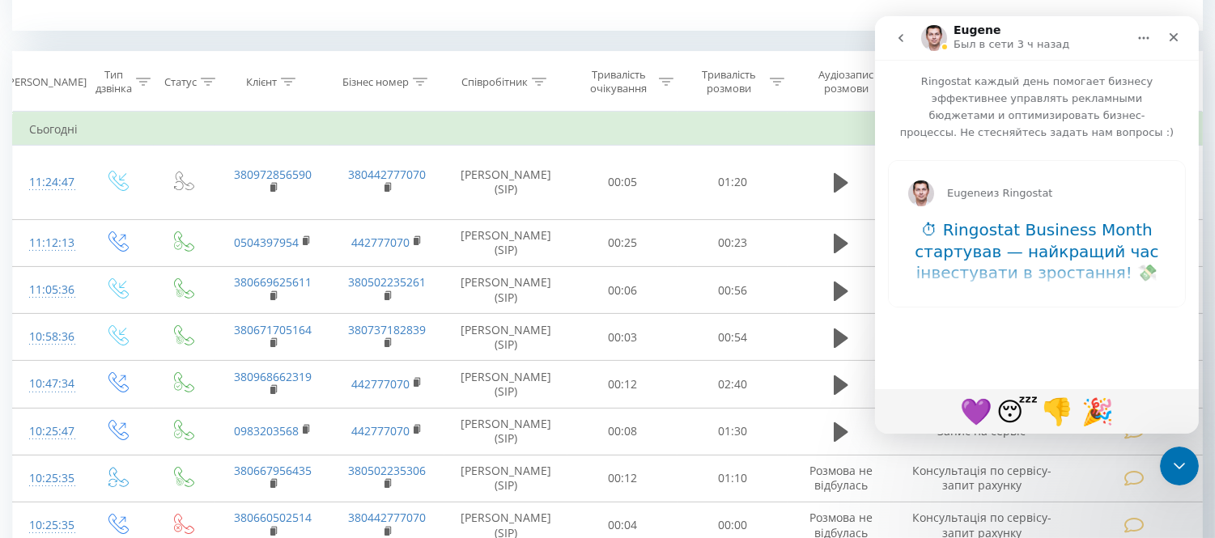
scroll to position [629, 0]
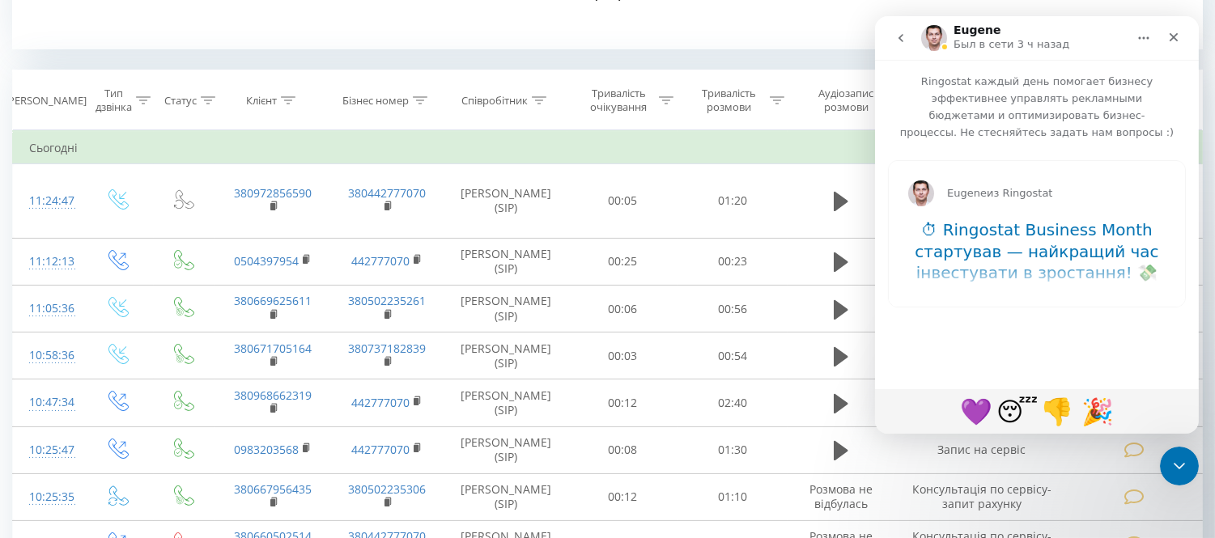
click at [905, 44] on button "go back" at bounding box center [900, 38] width 31 height 31
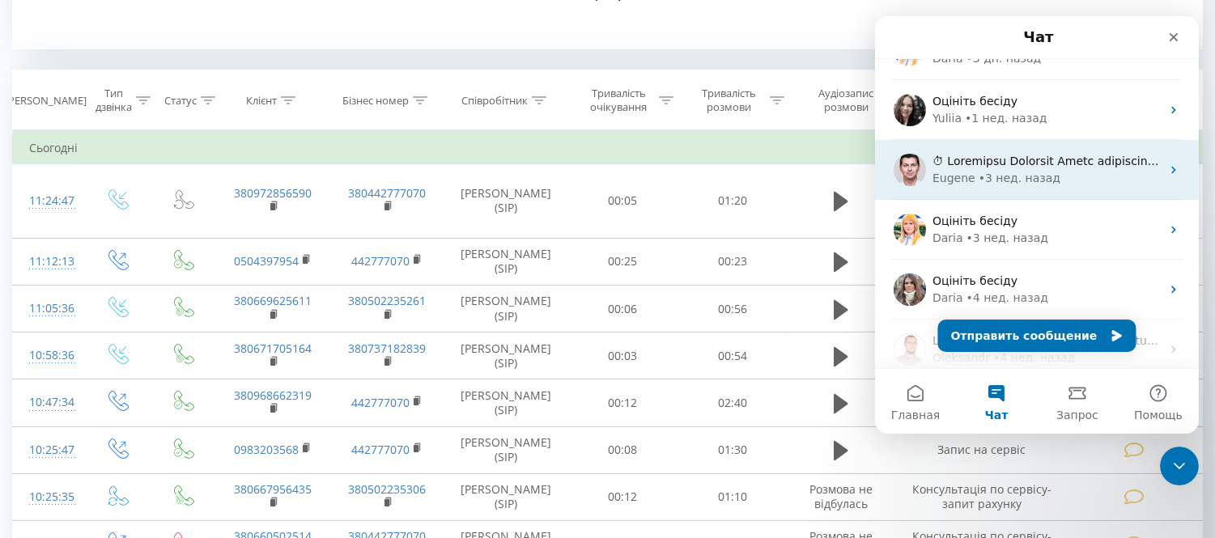
scroll to position [180, 0]
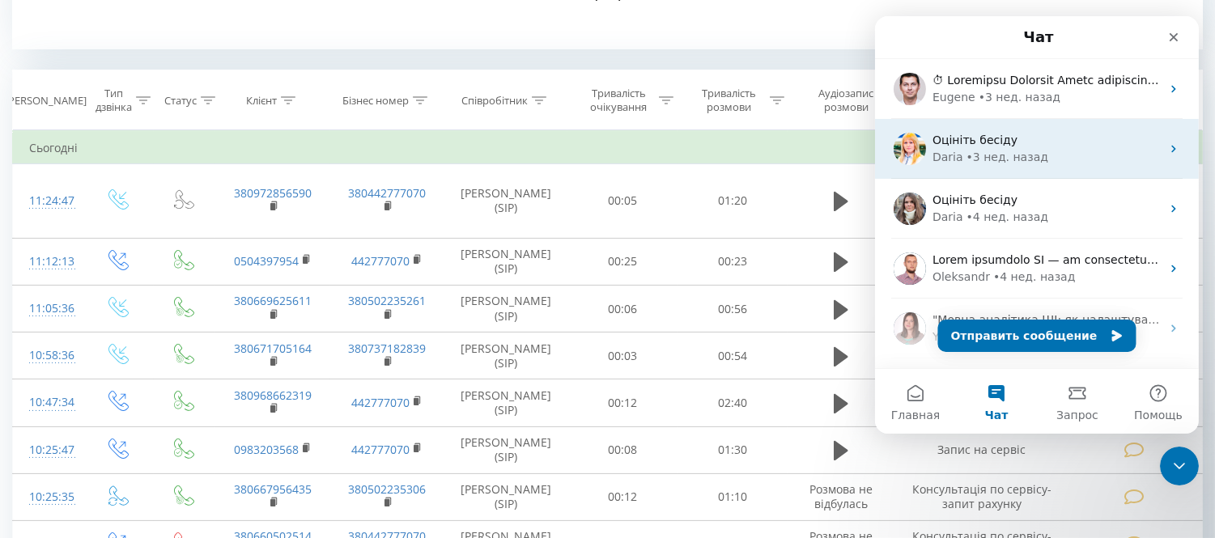
click at [955, 157] on div "Daria" at bounding box center [947, 157] width 31 height 17
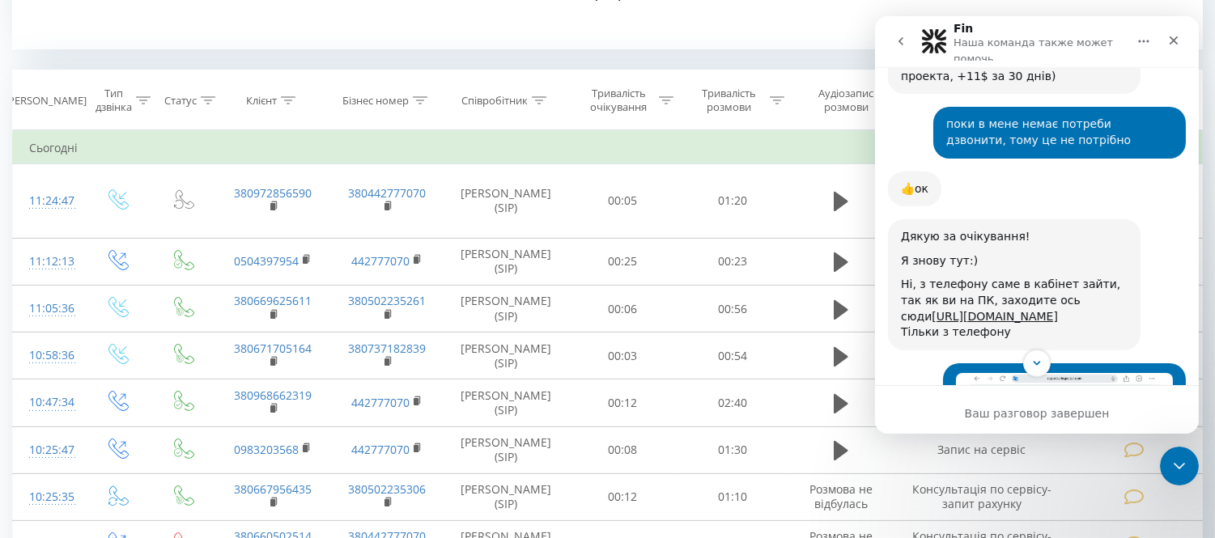
scroll to position [3306, 0]
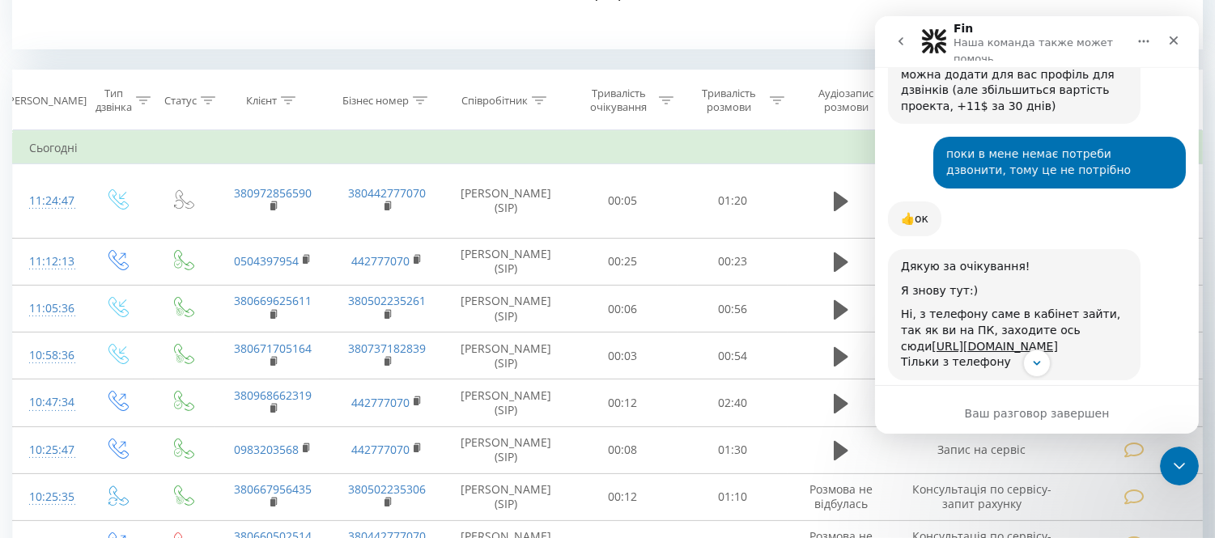
drag, startPoint x: 1081, startPoint y: 159, endPoint x: 899, endPoint y: 155, distance: 182.2
click at [899, 249] on div "Дякую за очікування! Я знову тут:) Ні, з телефону саме в кабінет зайти, так як …" at bounding box center [1013, 314] width 253 height 131
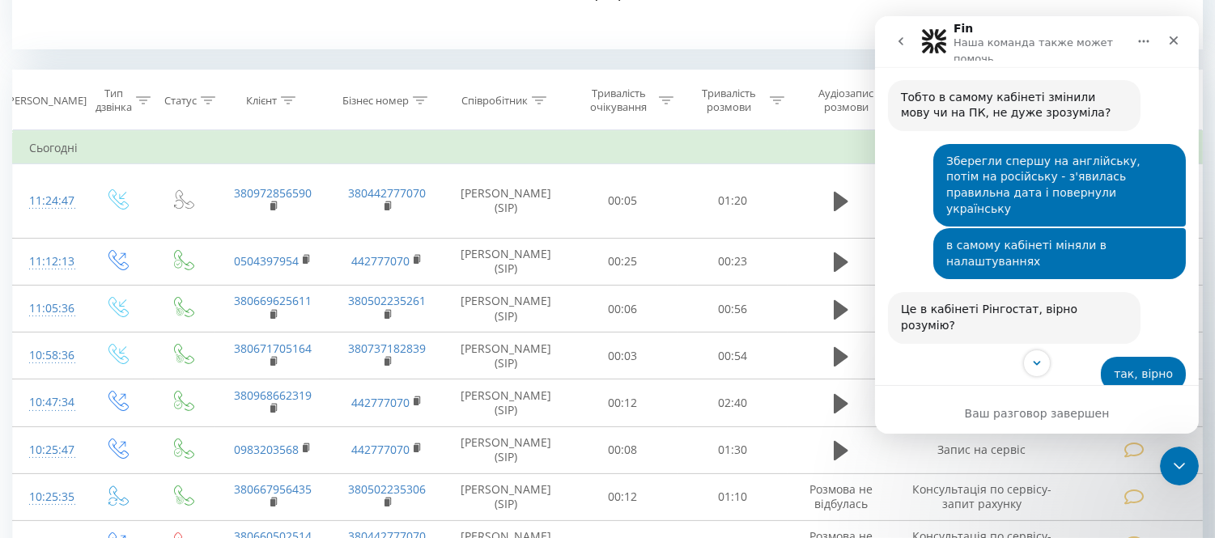
scroll to position [4746, 0]
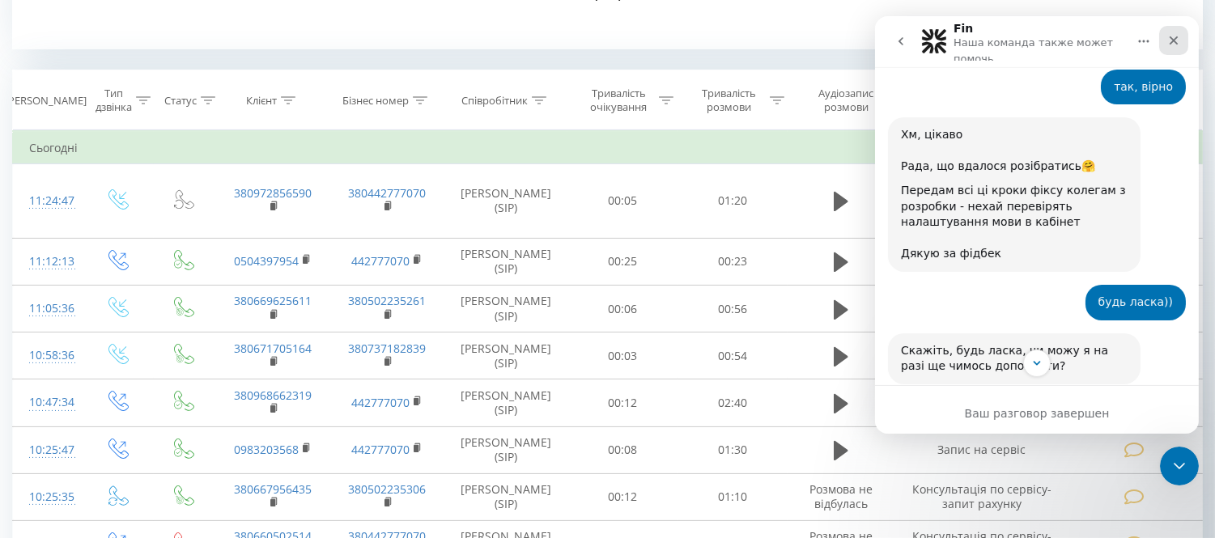
click at [1169, 43] on icon "Закрыть" at bounding box center [1173, 40] width 13 height 13
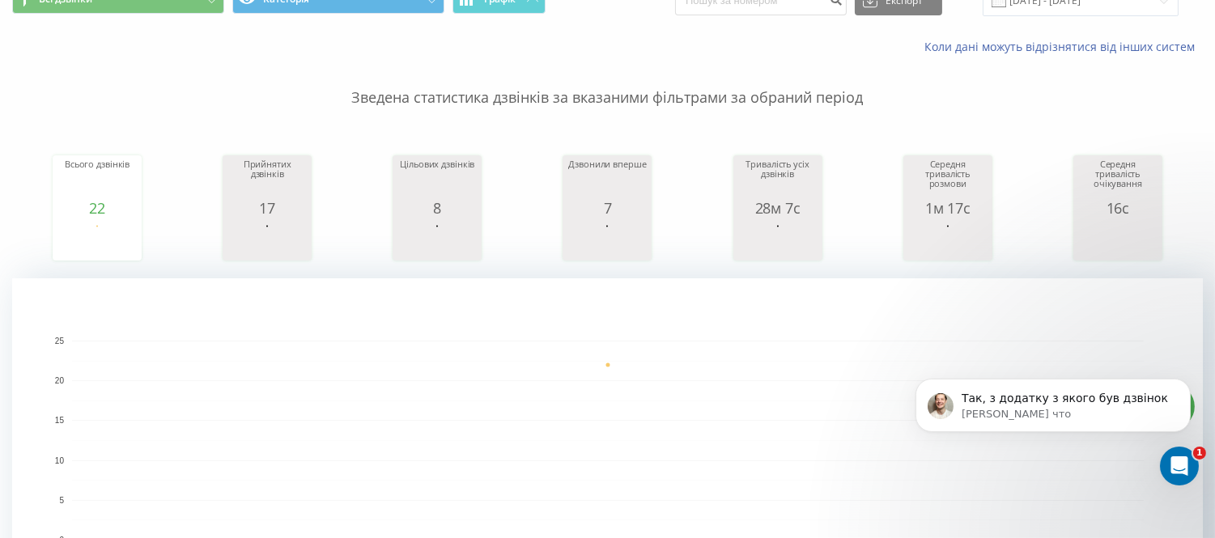
scroll to position [0, 0]
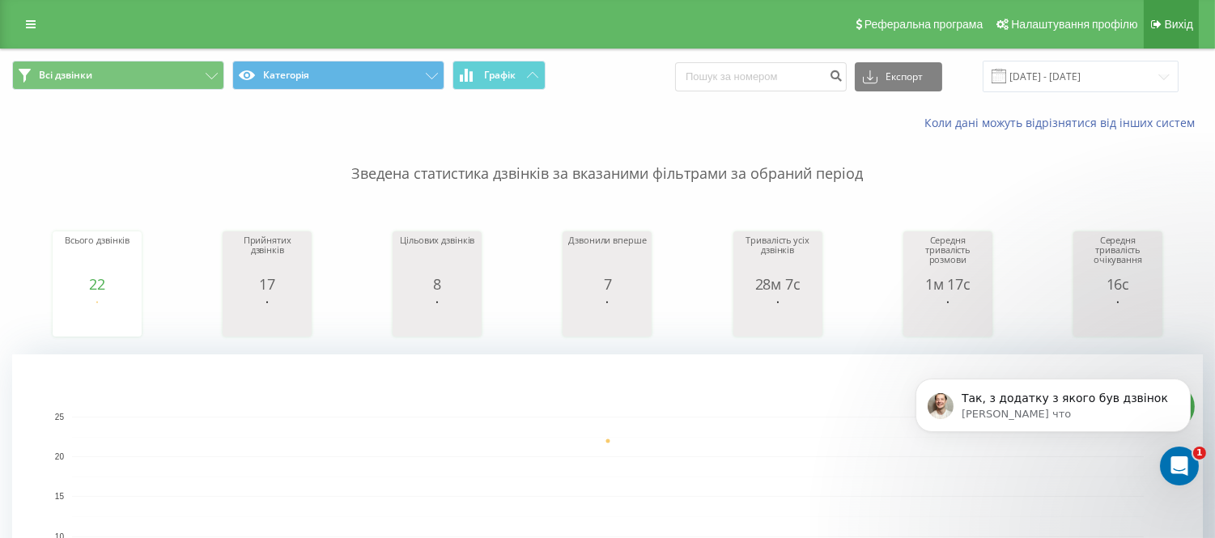
click at [1163, 24] on link "Вихід" at bounding box center [1171, 24] width 55 height 49
click at [1034, 419] on p "[PERSON_NAME] что" at bounding box center [1065, 413] width 209 height 15
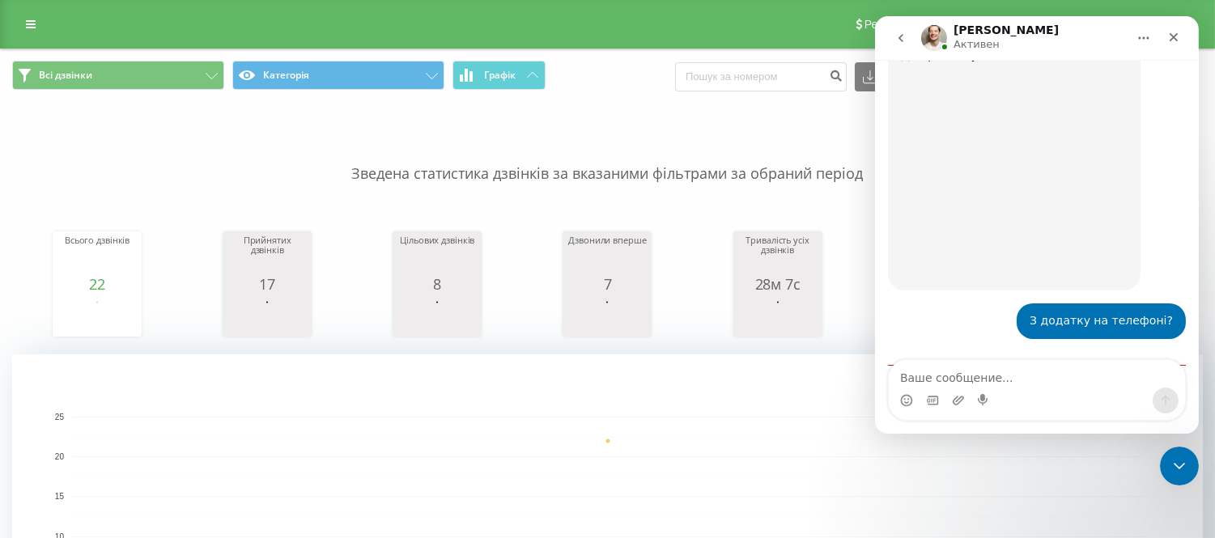
scroll to position [843, 0]
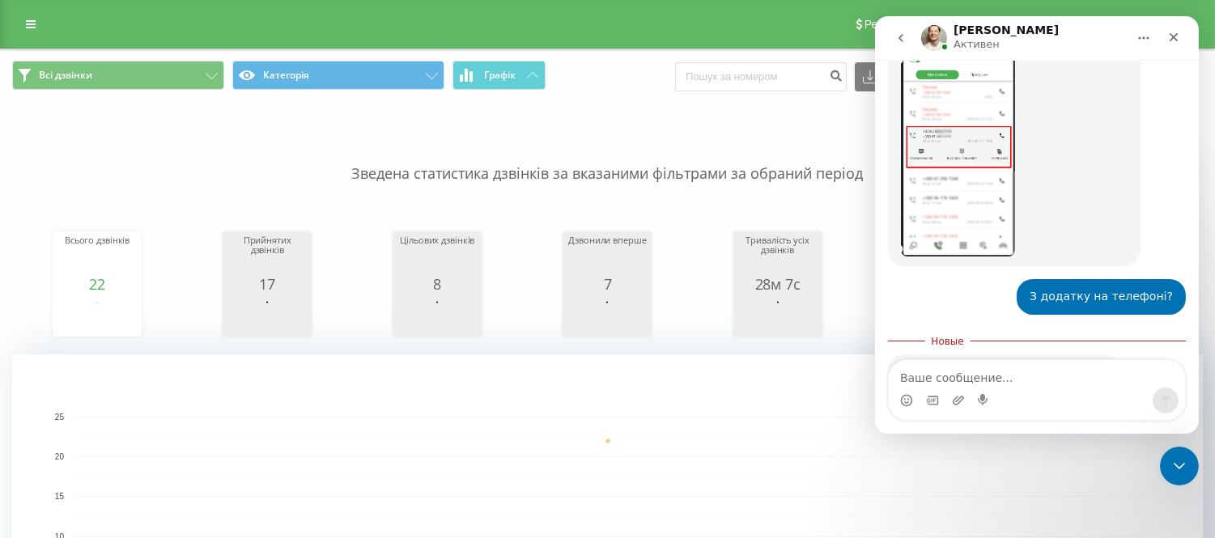
click at [920, 377] on textarea "Ваше сообщение..." at bounding box center [1036, 374] width 296 height 28
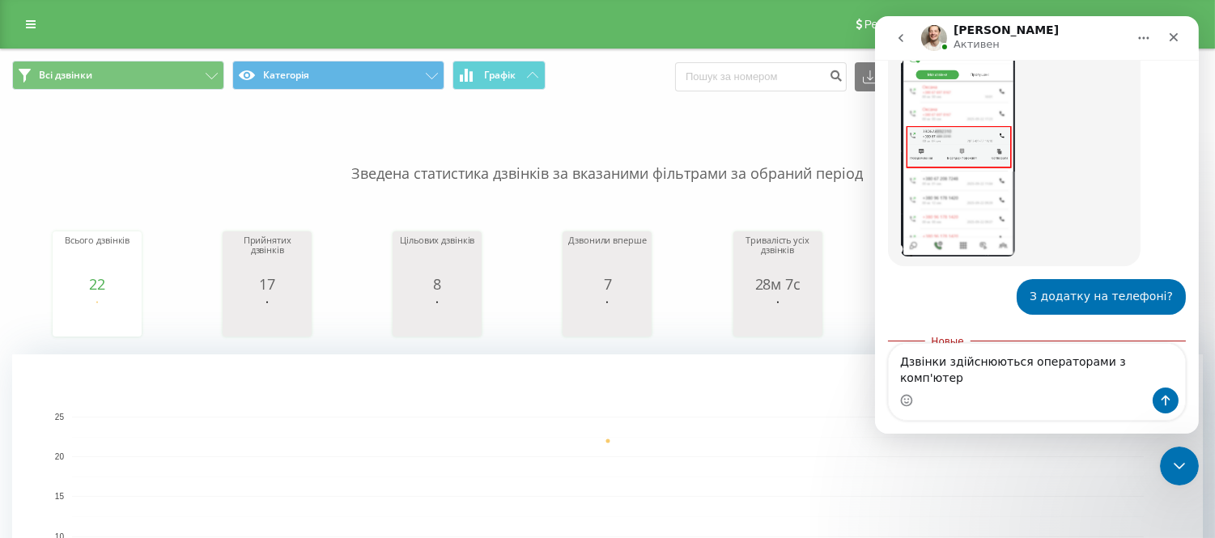
type textarea "Дзвінки здійснюються операторами з комп'ютера"
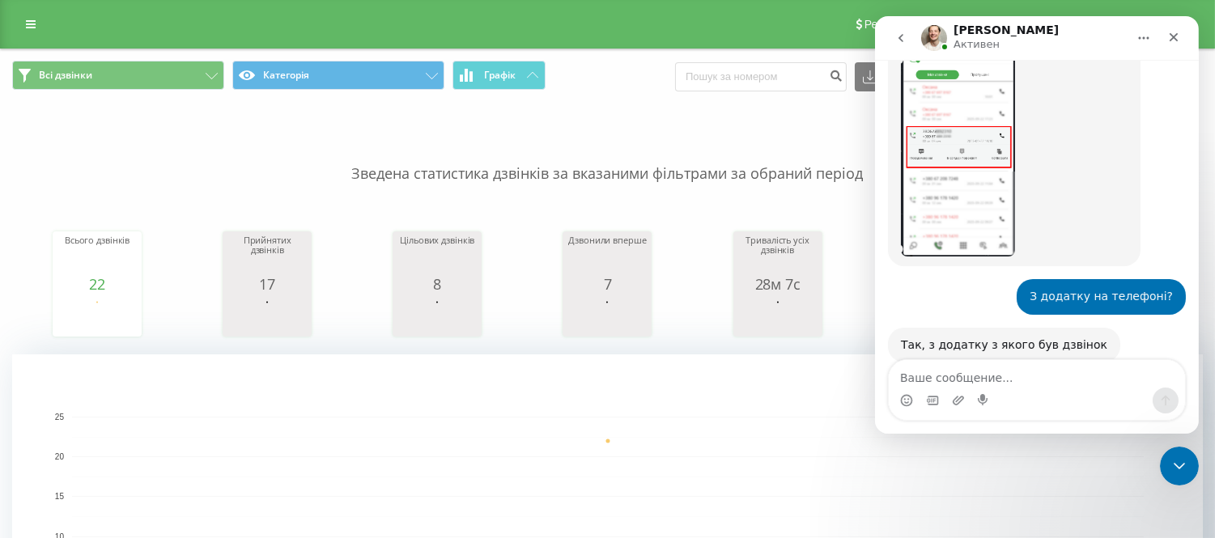
scroll to position [879, 0]
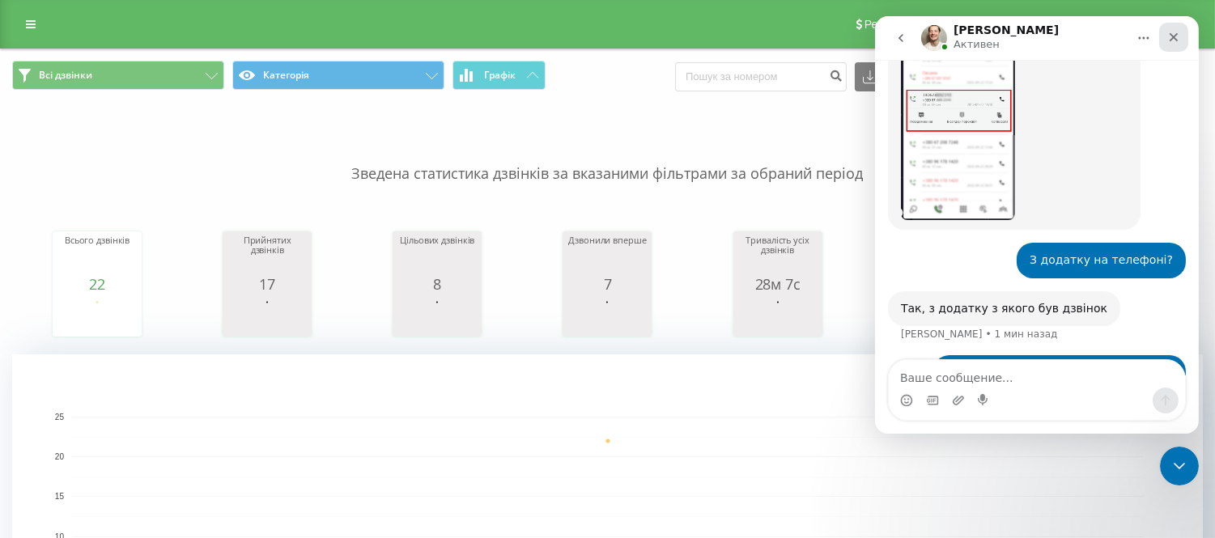
click at [1179, 43] on icon "Закрыть" at bounding box center [1173, 37] width 13 height 13
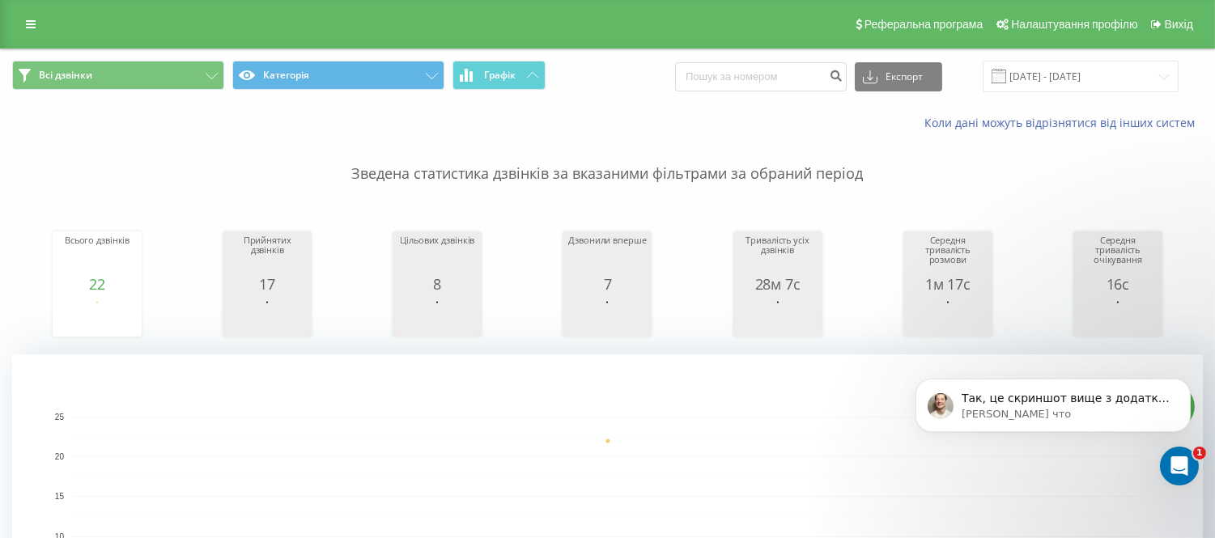
scroll to position [959, 0]
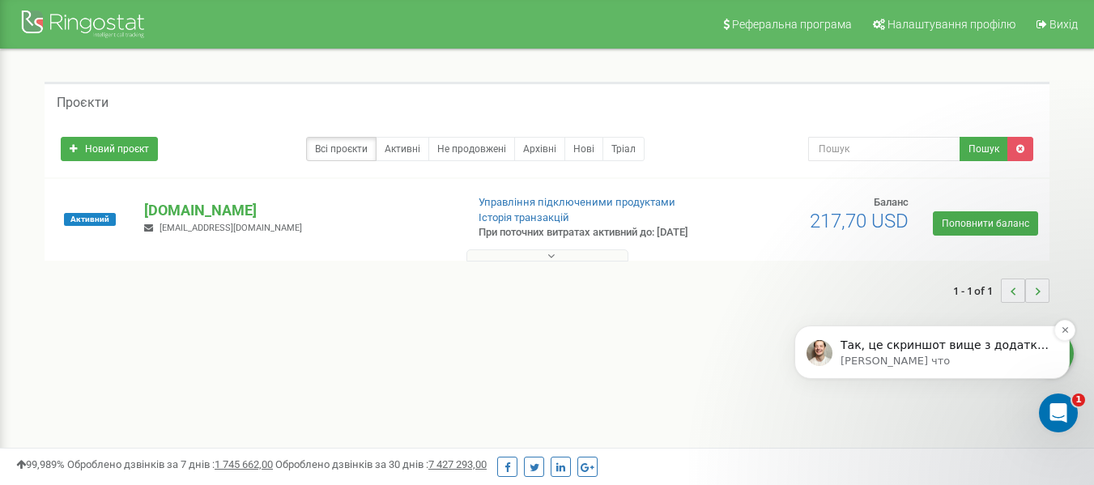
click at [883, 349] on p "Так, це скриншот вище з додатку на ПК. Мені потрібен скриншот дзвінку, якщо дзв…" at bounding box center [944, 346] width 209 height 16
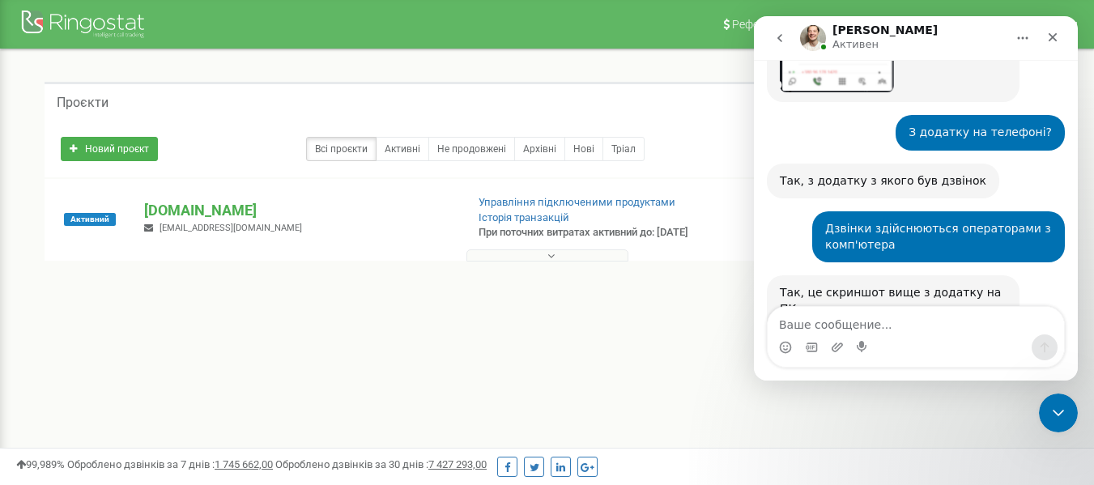
scroll to position [1014, 0]
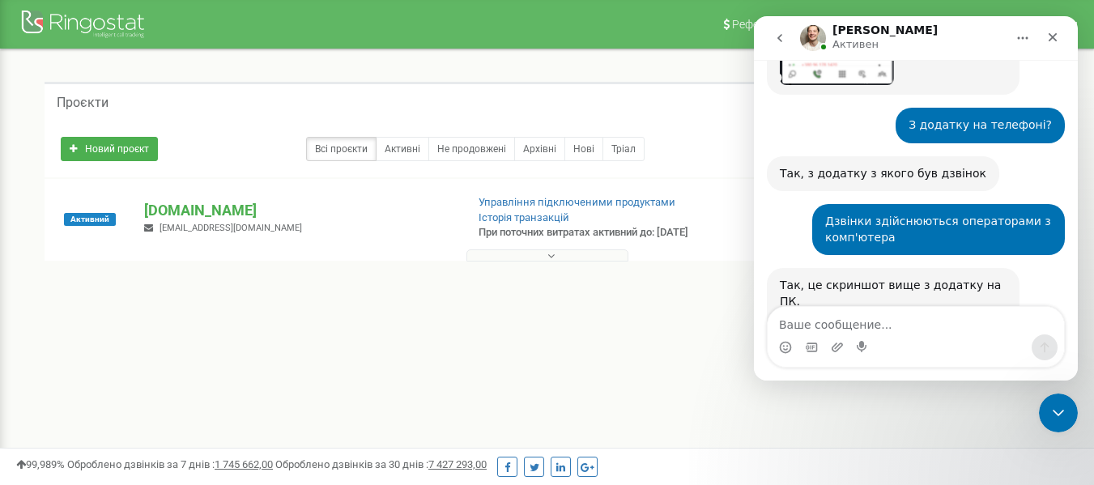
click at [799, 322] on textarea "Ваше сообщение..." at bounding box center [915, 321] width 296 height 28
type textarea "зрозуміла, зараз"
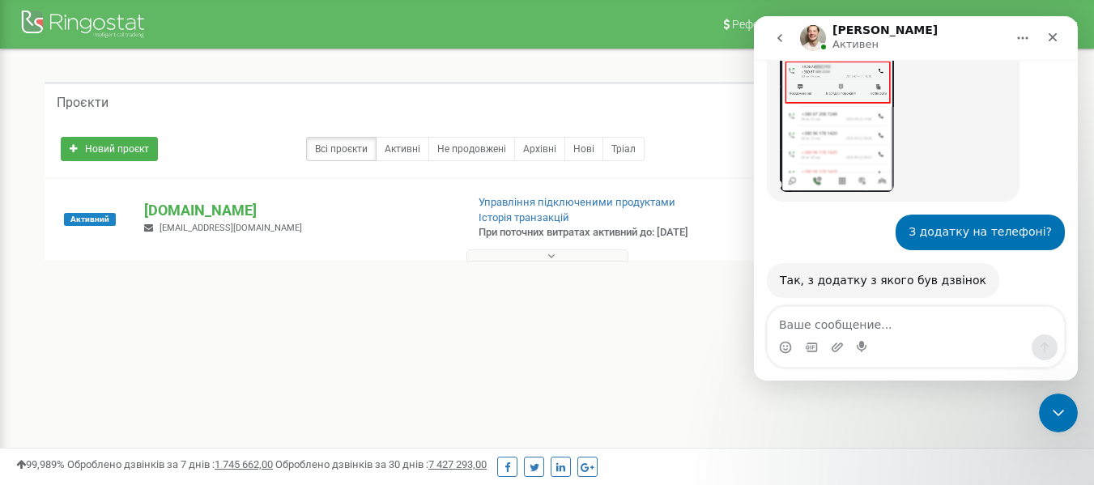
scroll to position [900, 0]
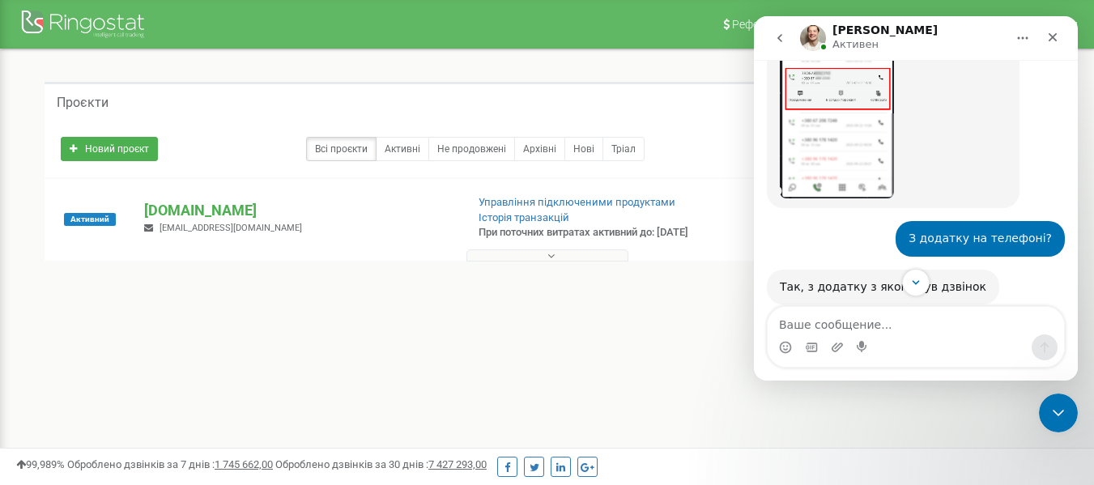
click at [827, 96] on img "Vladyslav говорит…" at bounding box center [837, 89] width 114 height 217
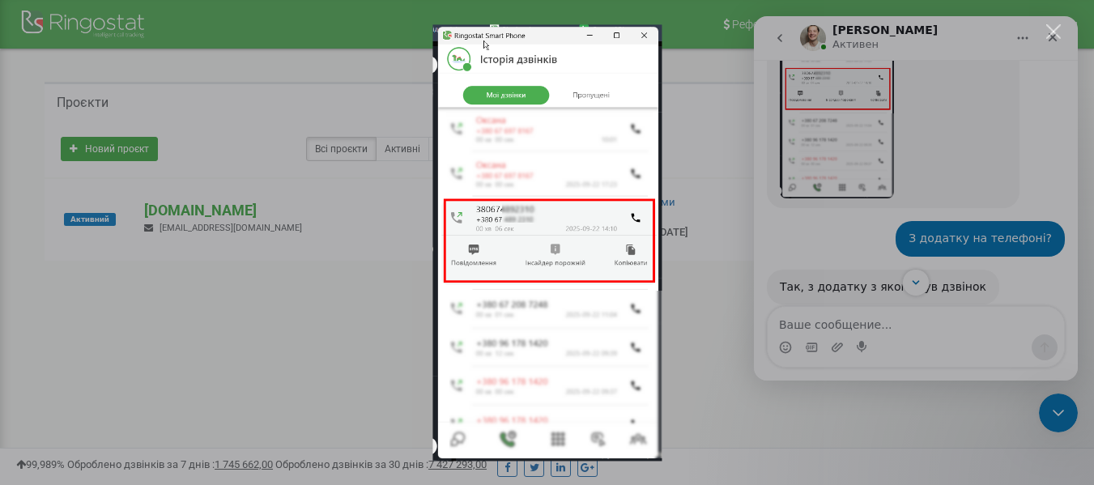
scroll to position [0, 0]
click at [699, 153] on div "Мессенджер Intercom" at bounding box center [547, 242] width 1094 height 485
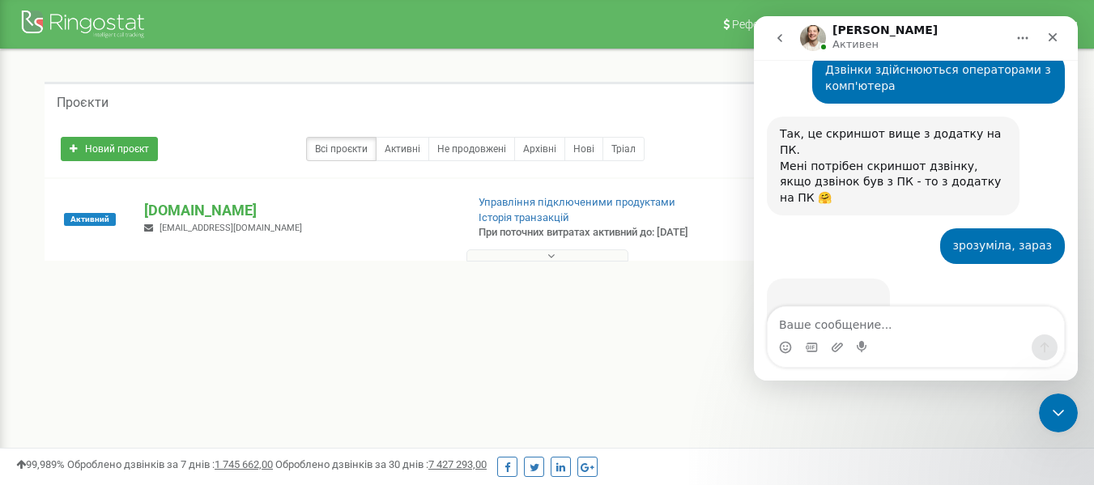
scroll to position [1182, 0]
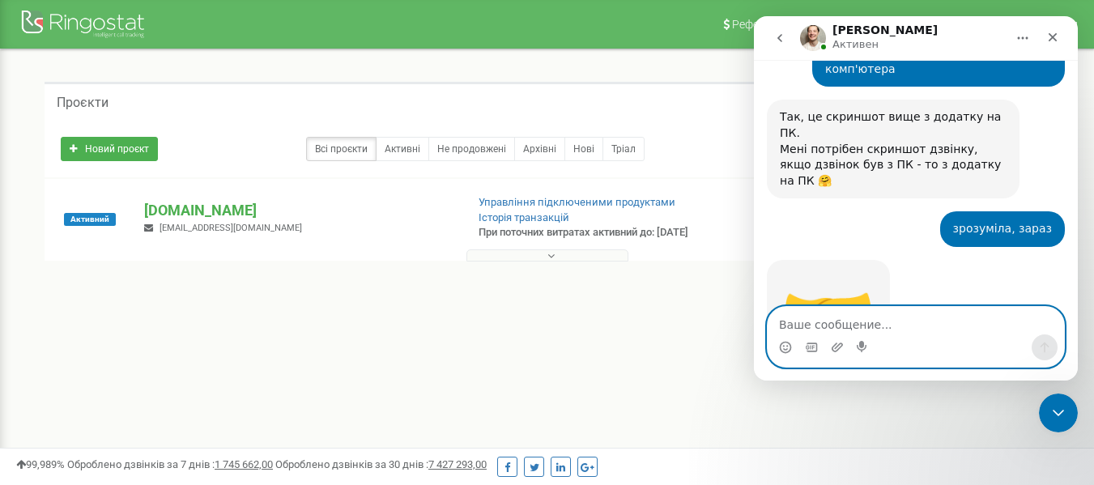
click at [802, 318] on textarea "Ваше сообщение..." at bounding box center [915, 321] width 296 height 28
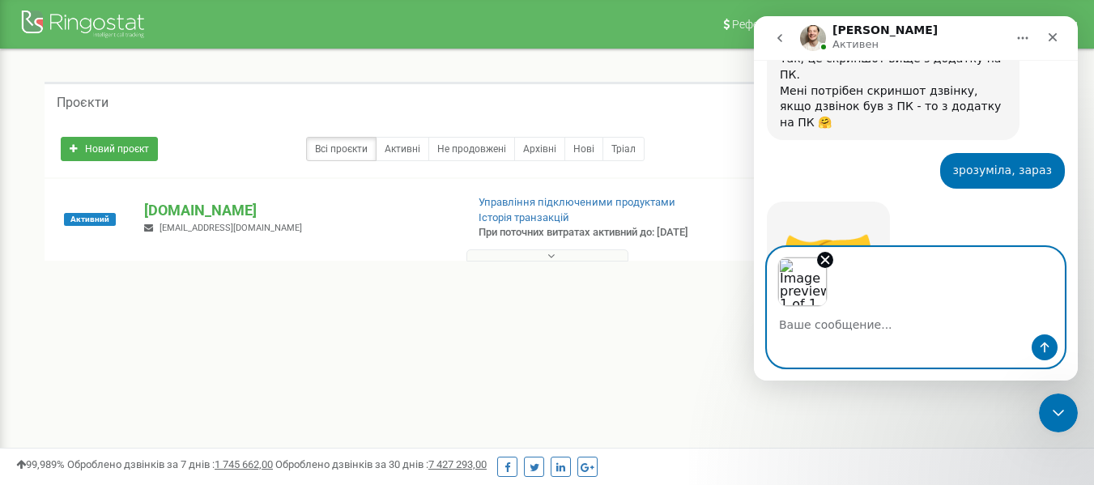
scroll to position [1241, 0]
click at [1050, 347] on icon "Отправить сообщение…" at bounding box center [1044, 347] width 13 height 13
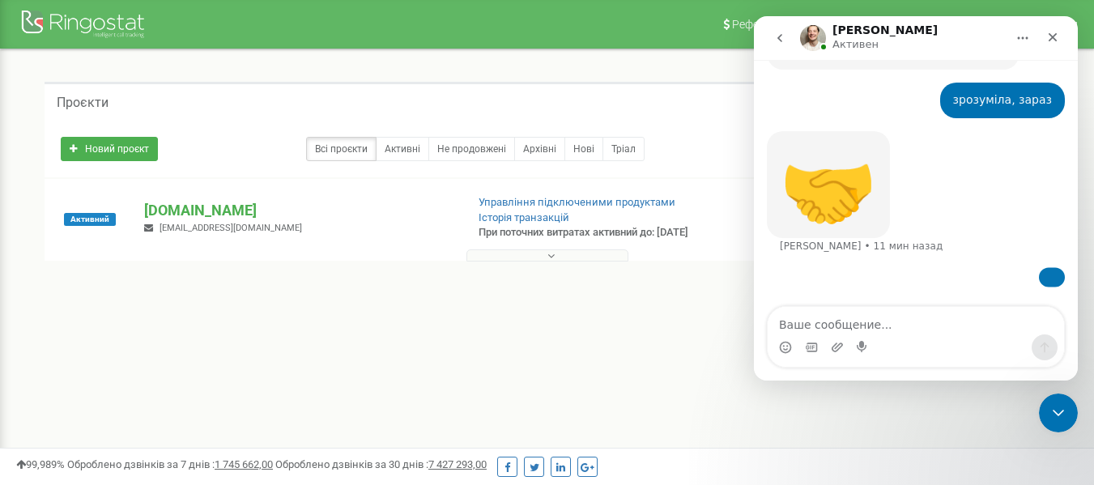
scroll to position [1431, 0]
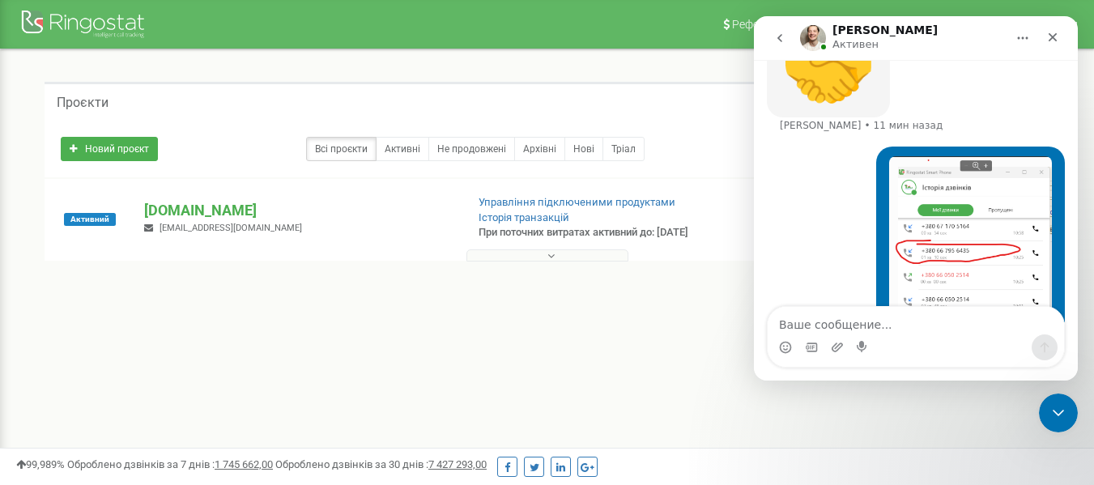
click at [954, 213] on img "Катерина говорит…" at bounding box center [970, 264] width 163 height 217
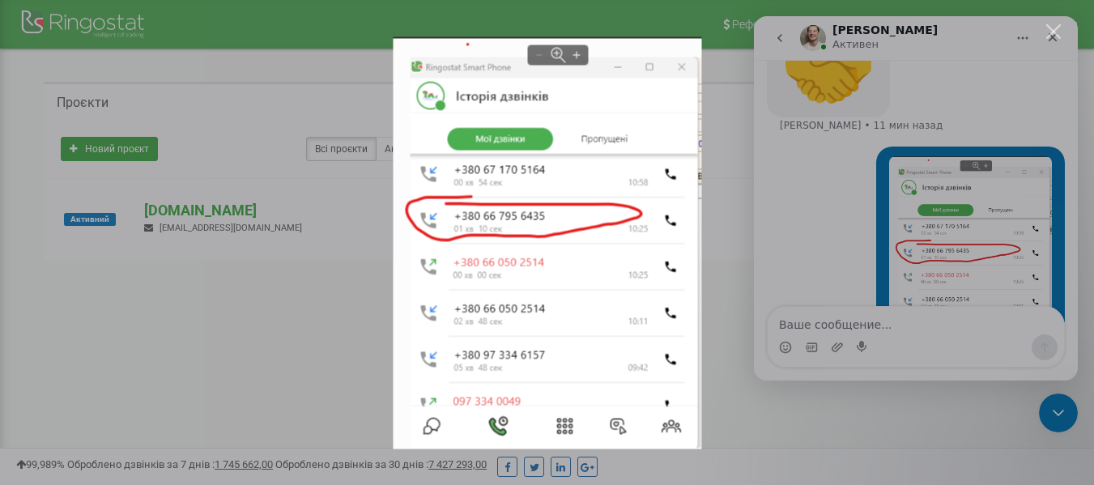
click at [1043, 32] on div "Мессенджер Intercom" at bounding box center [547, 242] width 1094 height 485
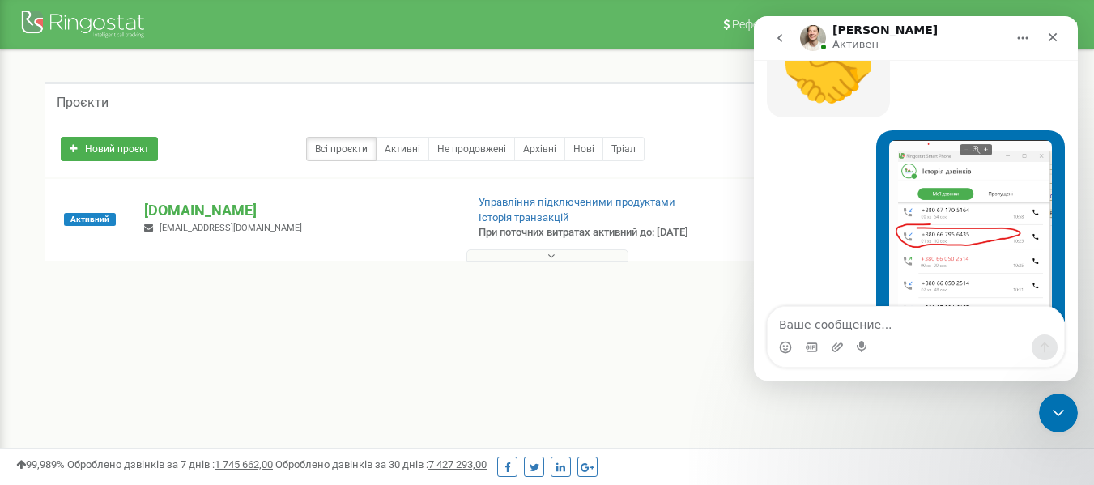
scroll to position [1480, 0]
